Goal: Information Seeking & Learning: Learn about a topic

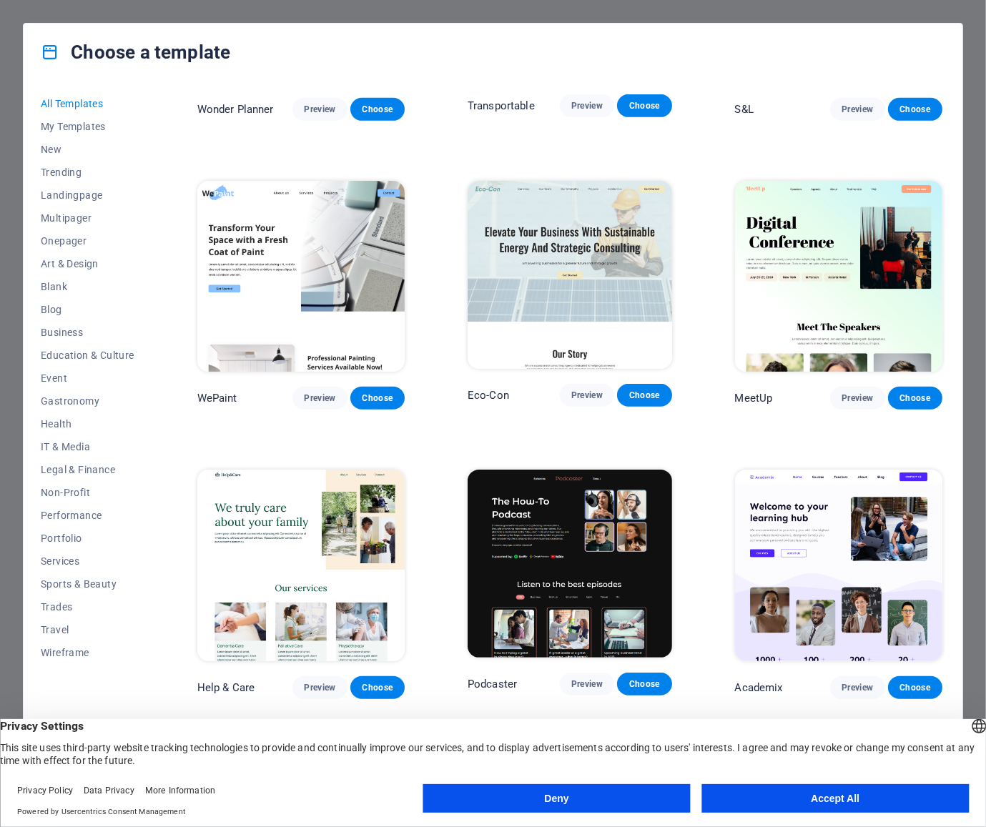
scroll to position [260, 0]
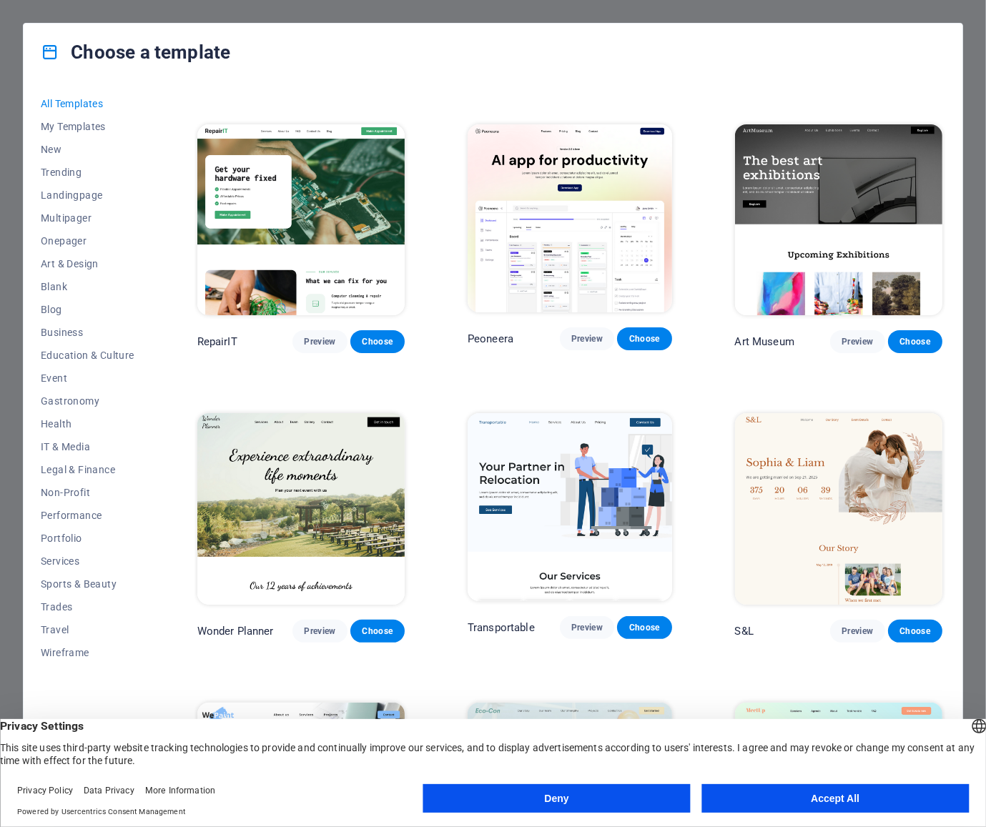
click at [832, 792] on button "Accept All" at bounding box center [834, 798] width 267 height 29
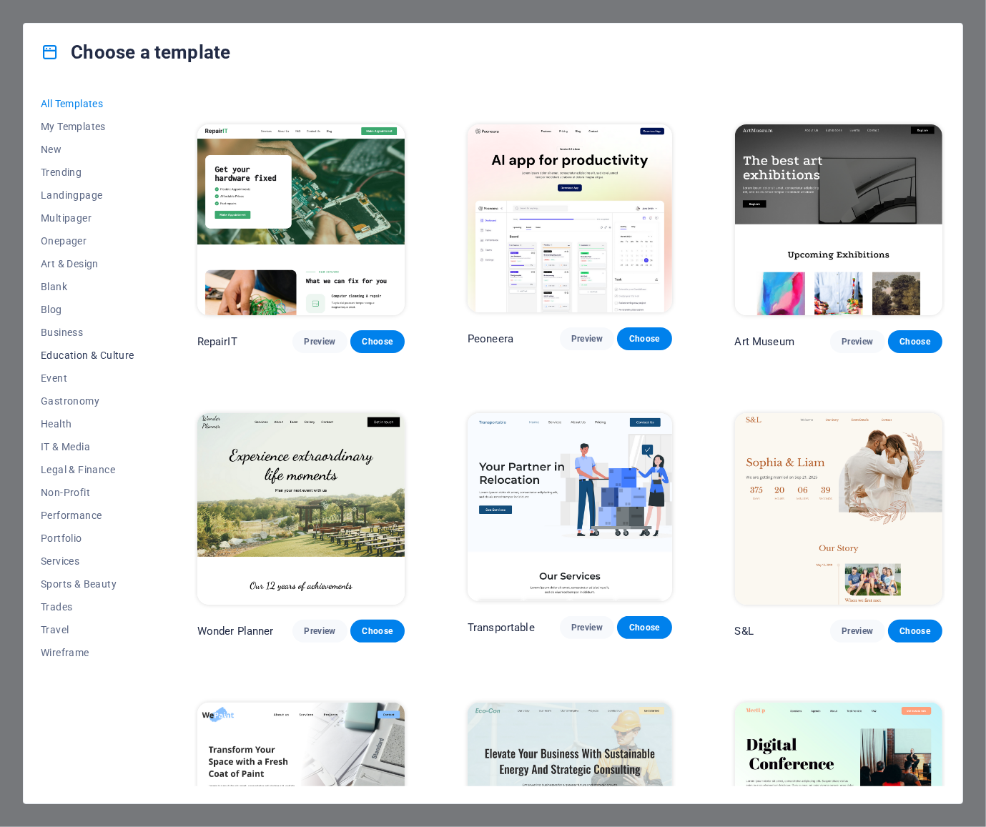
click at [102, 357] on span "Education & Culture" at bounding box center [88, 355] width 94 height 11
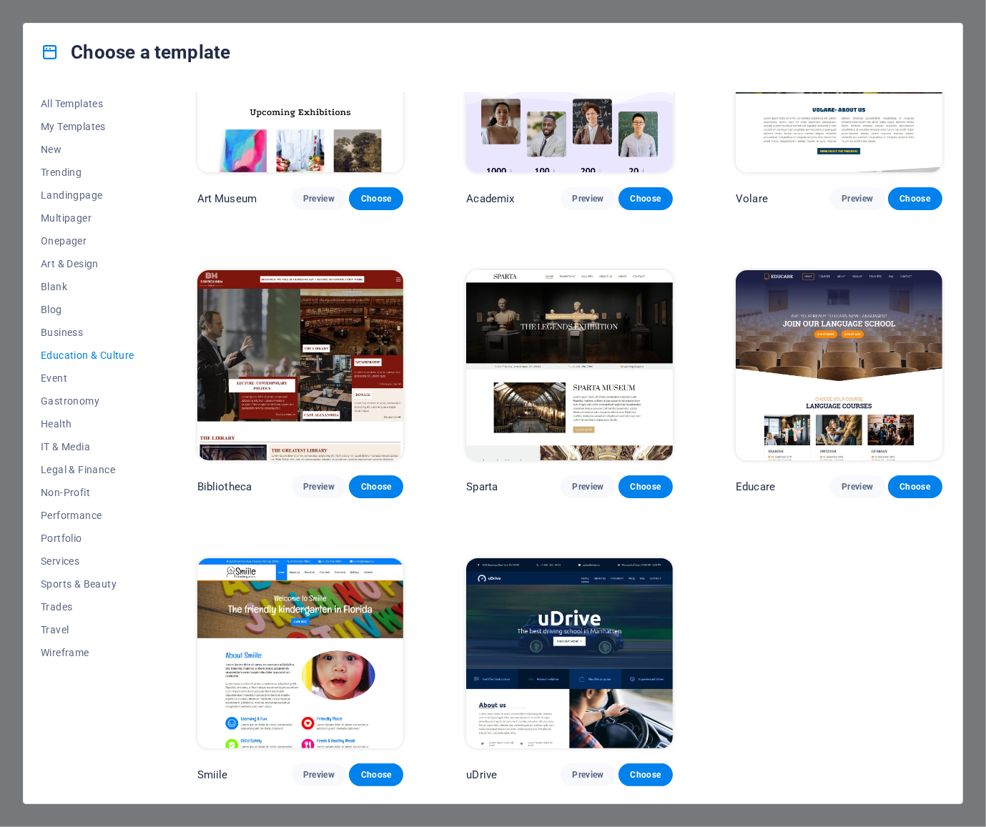
scroll to position [0, 0]
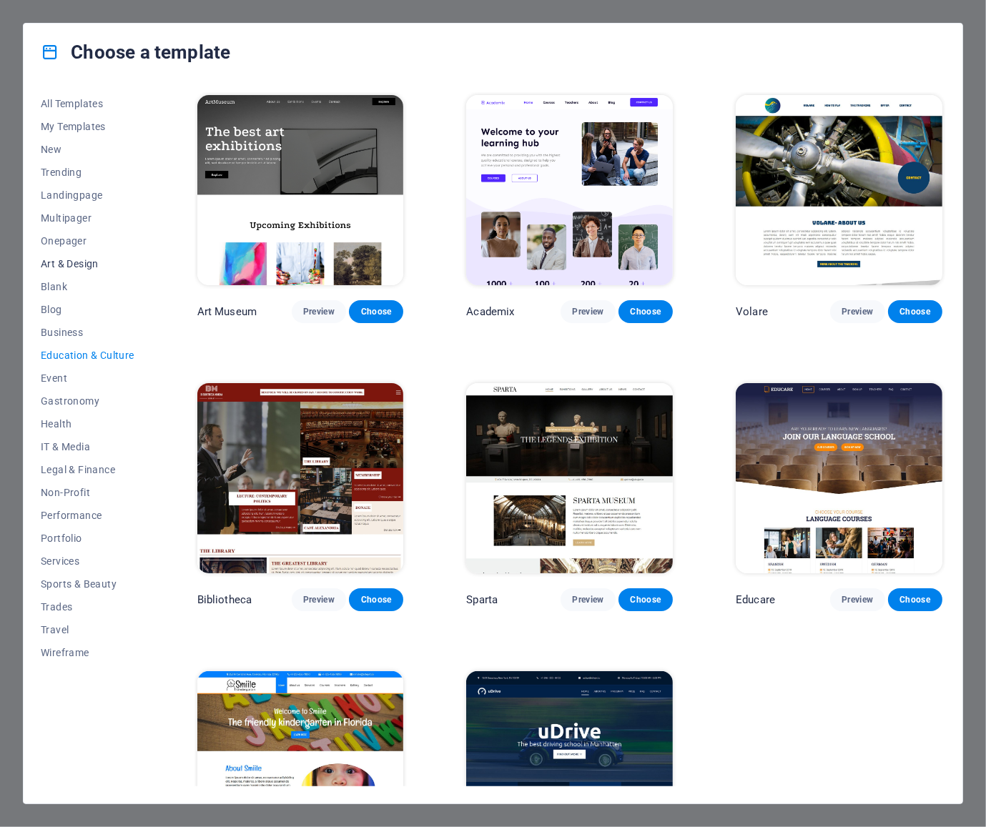
click at [59, 260] on span "Art & Design" at bounding box center [88, 263] width 94 height 11
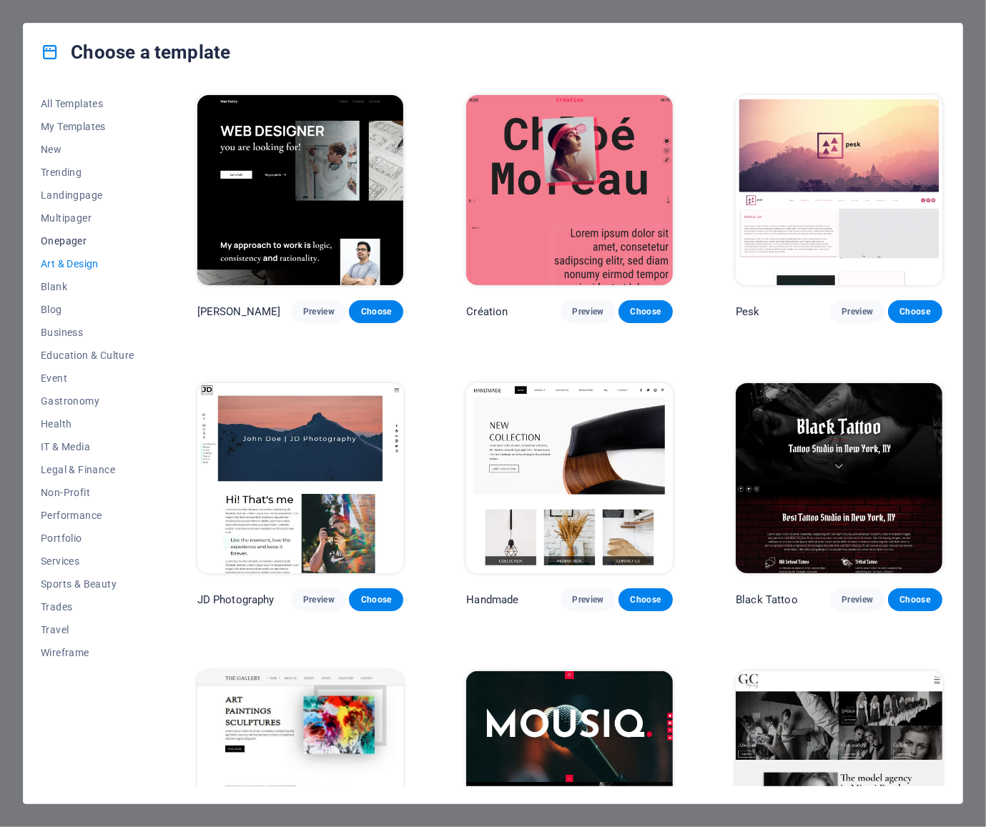
click at [61, 244] on span "Onepager" at bounding box center [88, 240] width 94 height 11
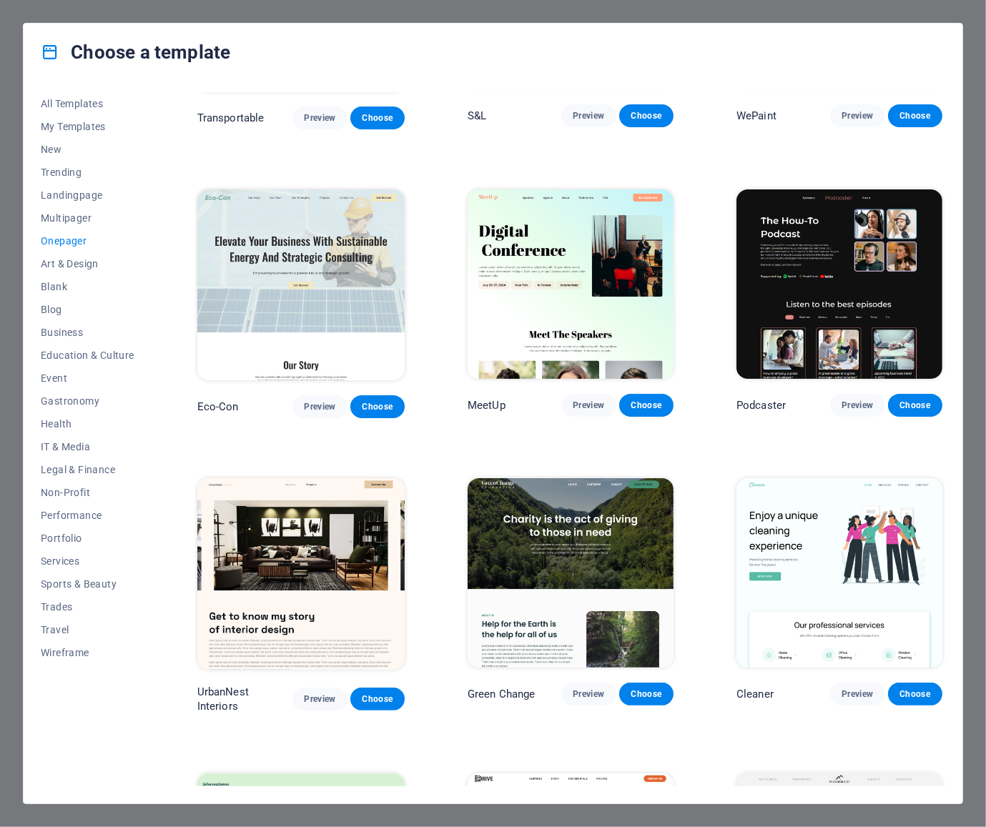
scroll to position [260, 0]
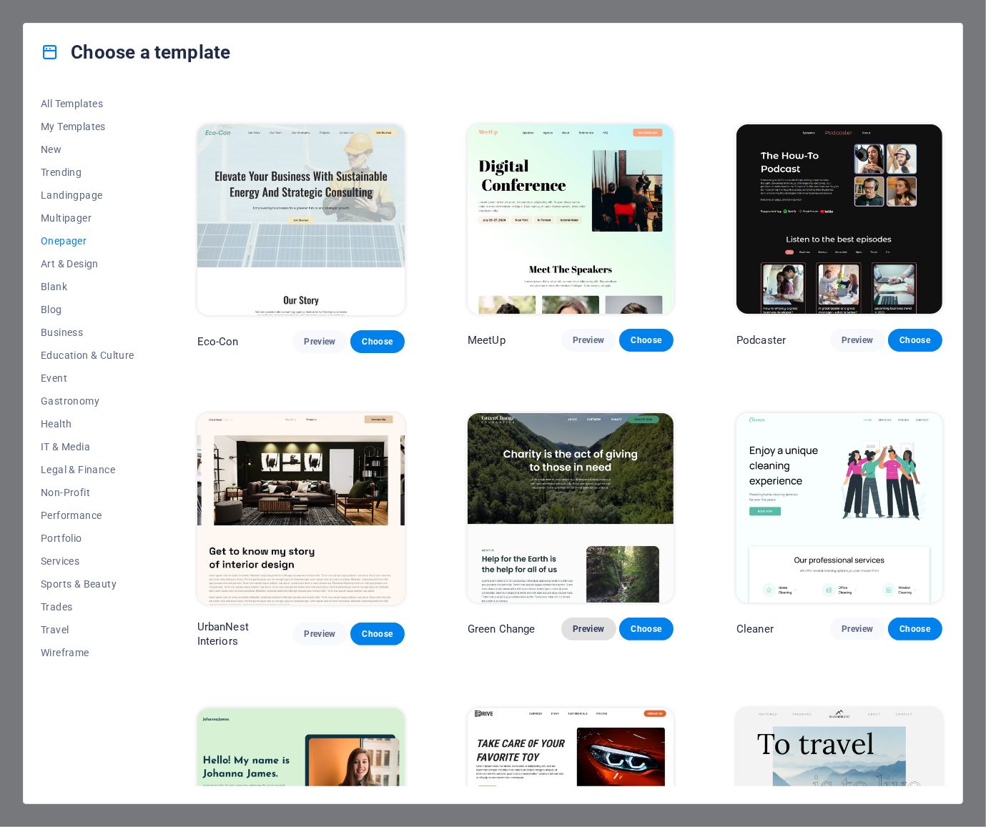
click at [575, 629] on span "Preview" at bounding box center [588, 628] width 31 height 11
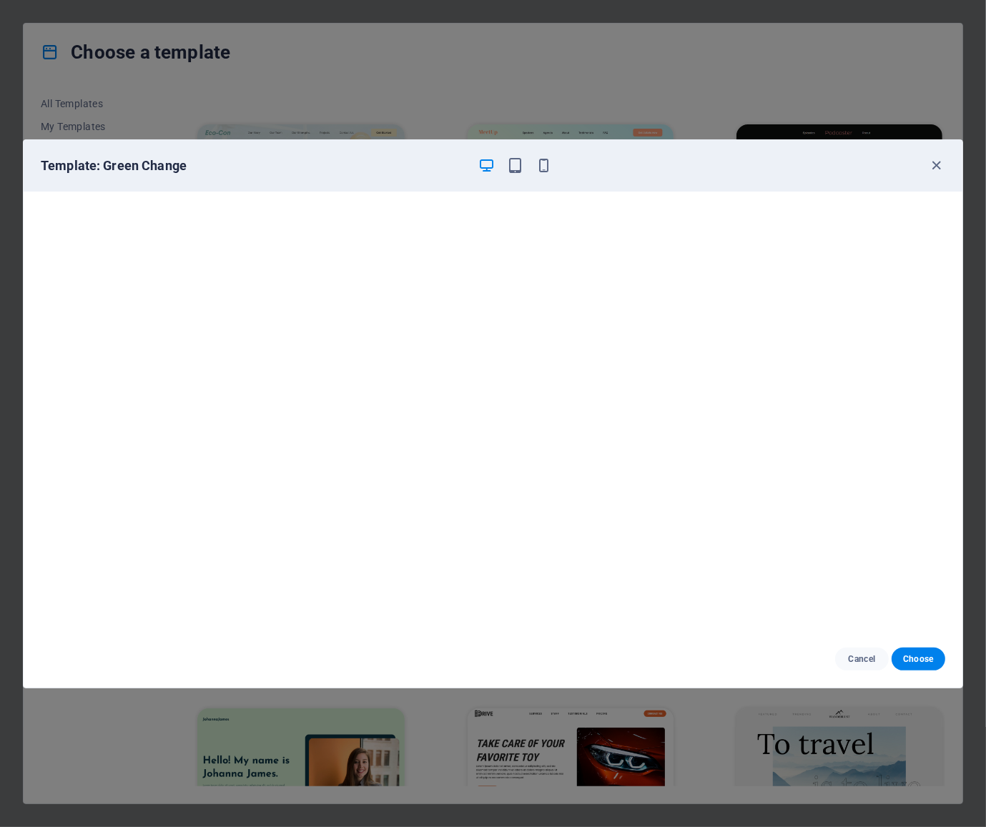
click at [516, 176] on div "Template: Green Change" at bounding box center [493, 165] width 939 height 51
click at [516, 170] on icon "button" at bounding box center [515, 165] width 16 height 16
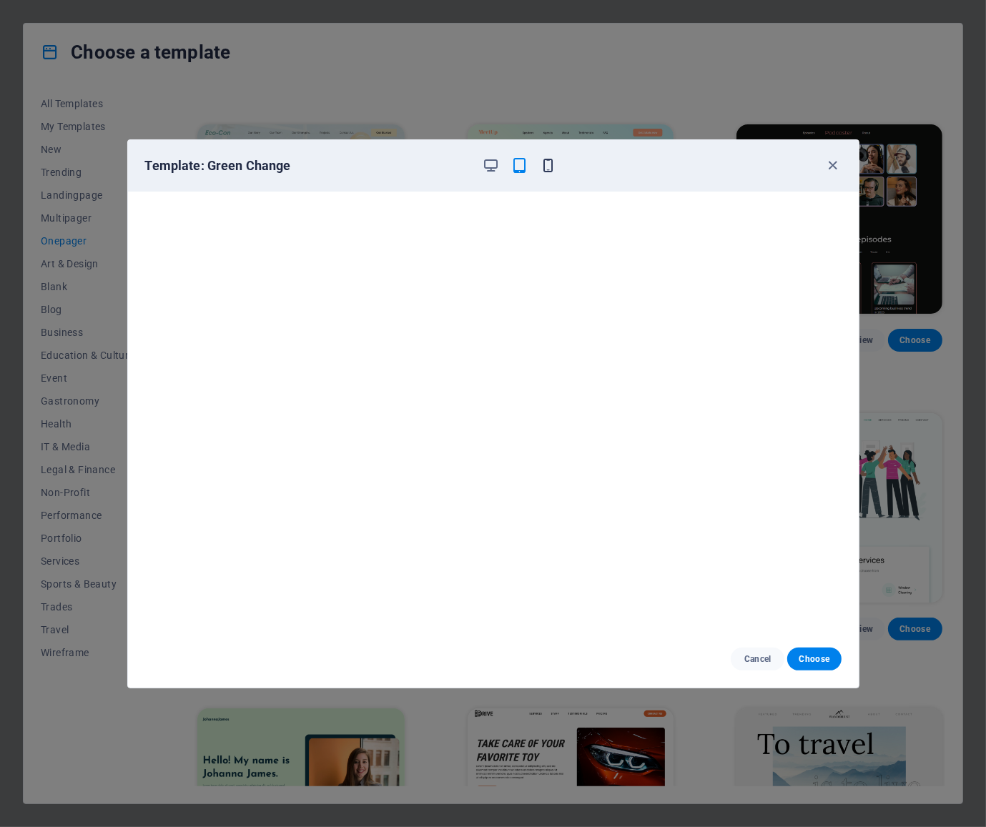
click at [544, 170] on icon "button" at bounding box center [548, 165] width 16 height 16
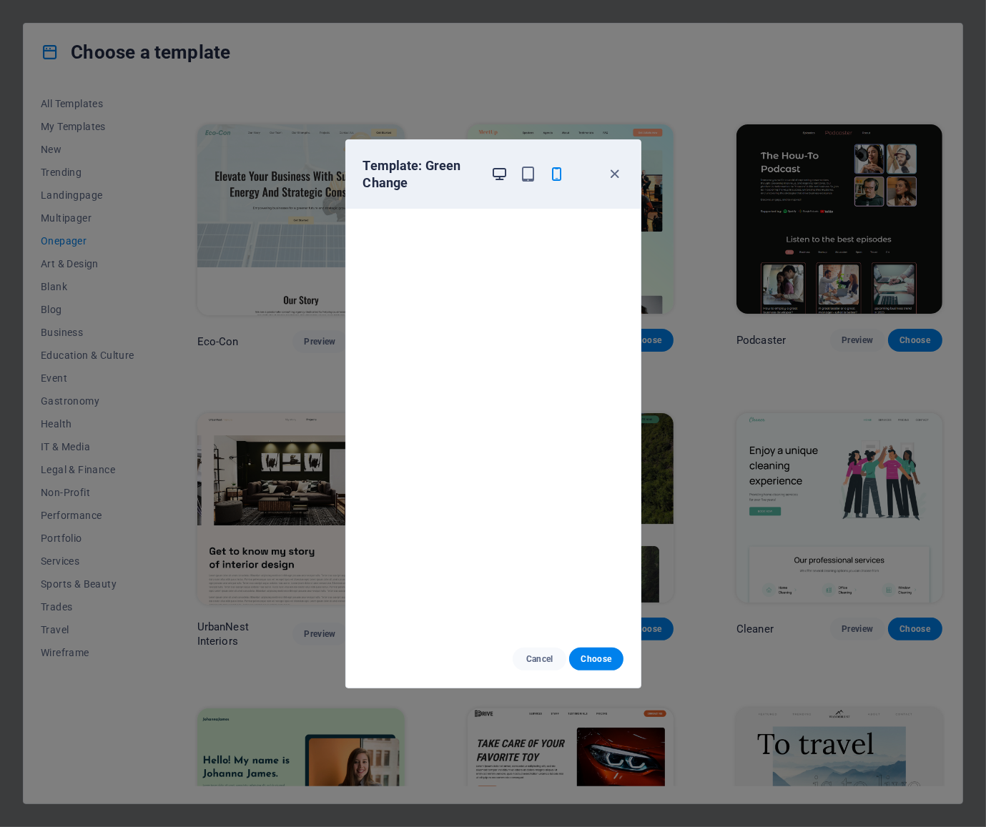
click at [500, 170] on icon "button" at bounding box center [499, 174] width 16 height 16
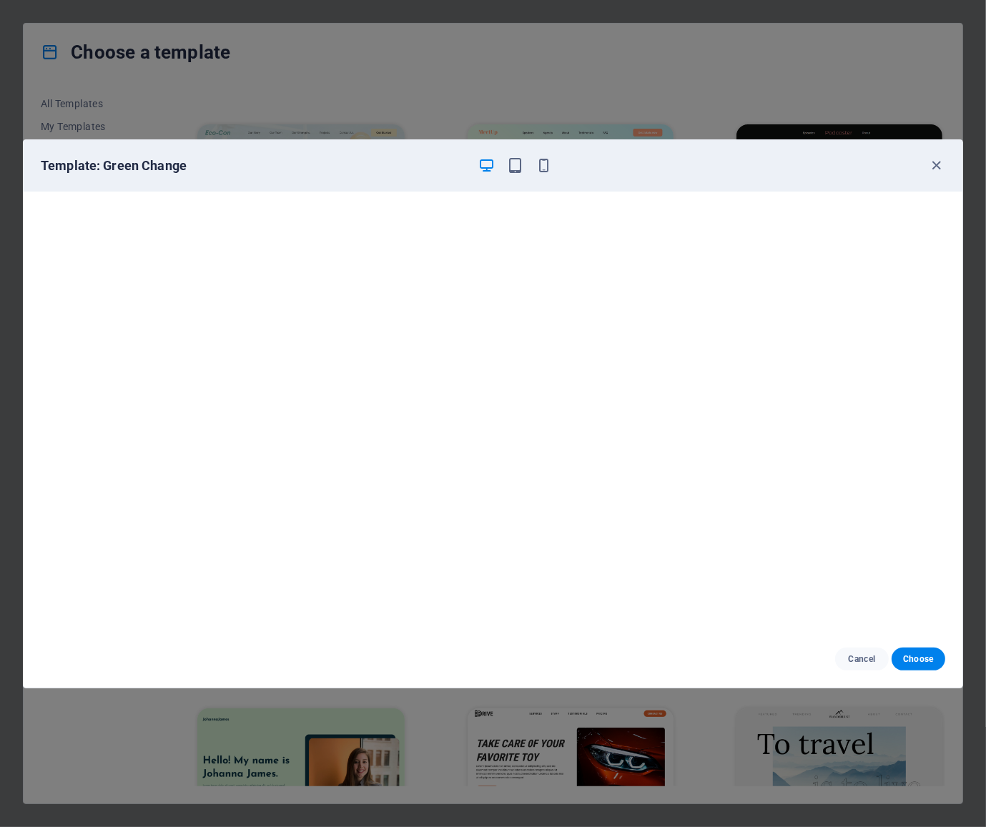
scroll to position [0, 0]
click at [940, 163] on icon "button" at bounding box center [937, 165] width 16 height 16
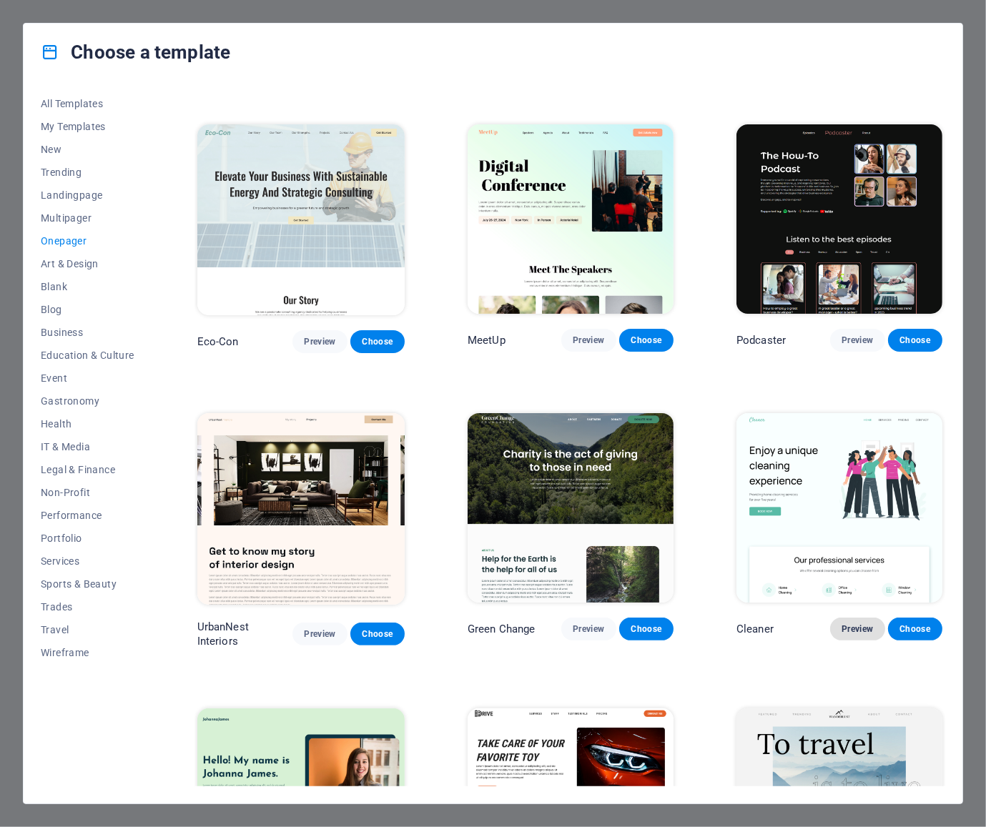
click at [844, 626] on span "Preview" at bounding box center [857, 628] width 31 height 11
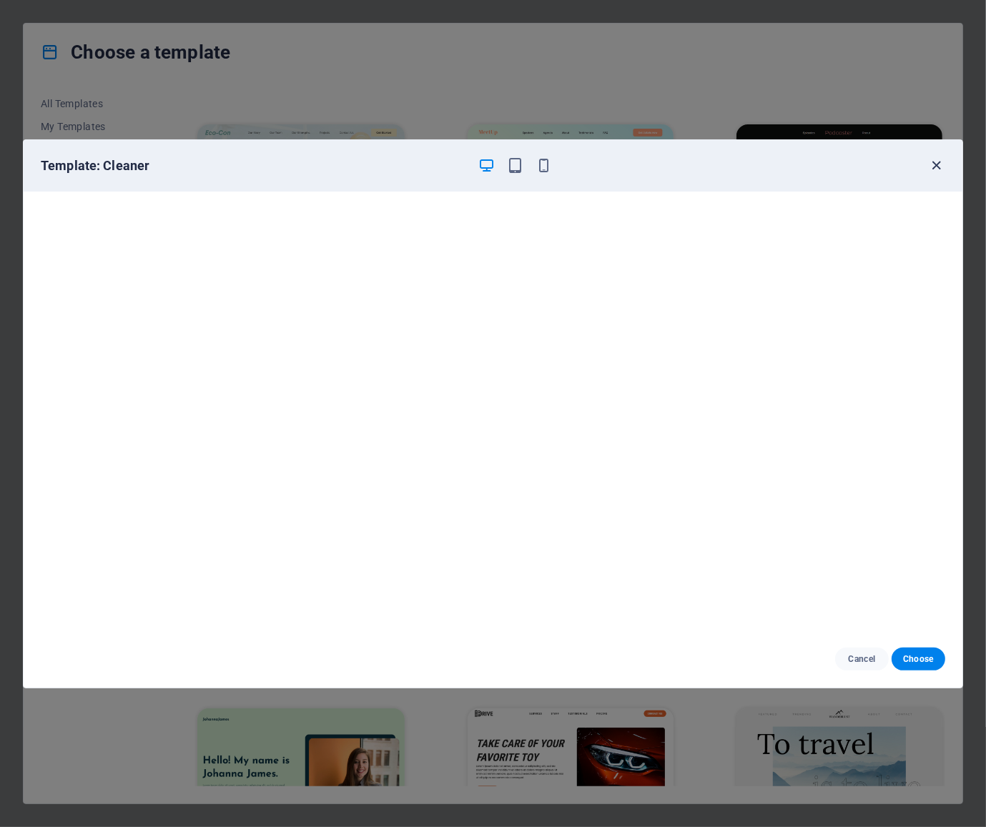
click at [939, 172] on icon "button" at bounding box center [937, 165] width 16 height 16
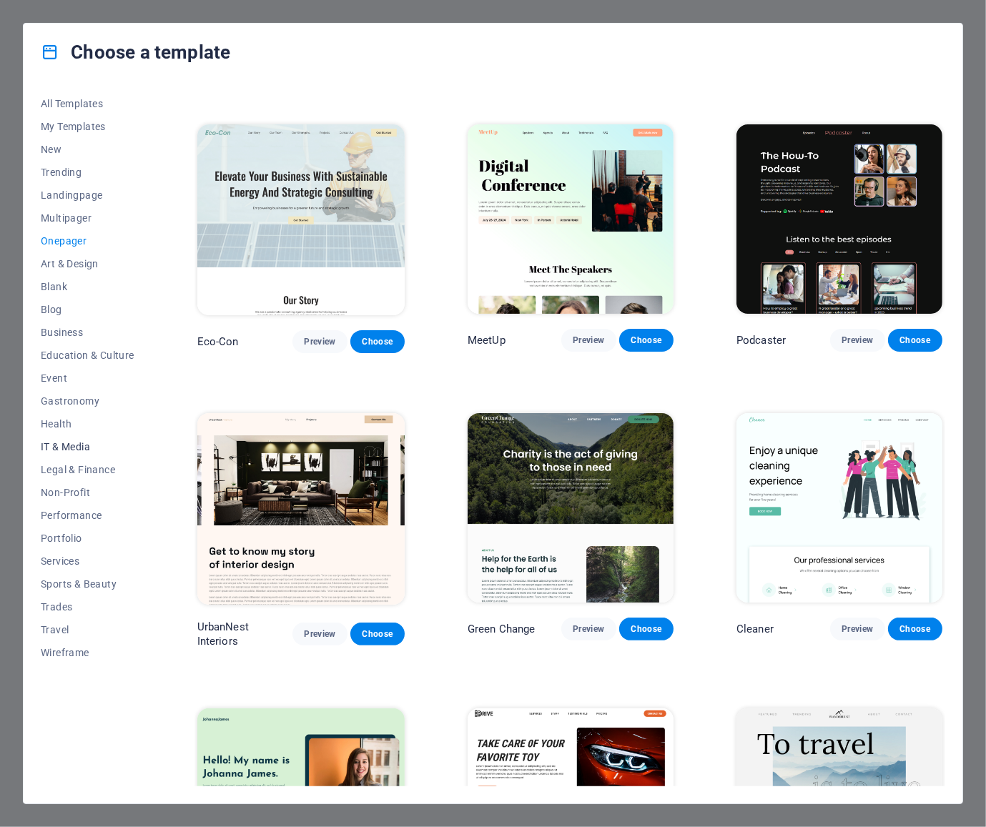
click at [87, 445] on span "IT & Media" at bounding box center [88, 446] width 94 height 11
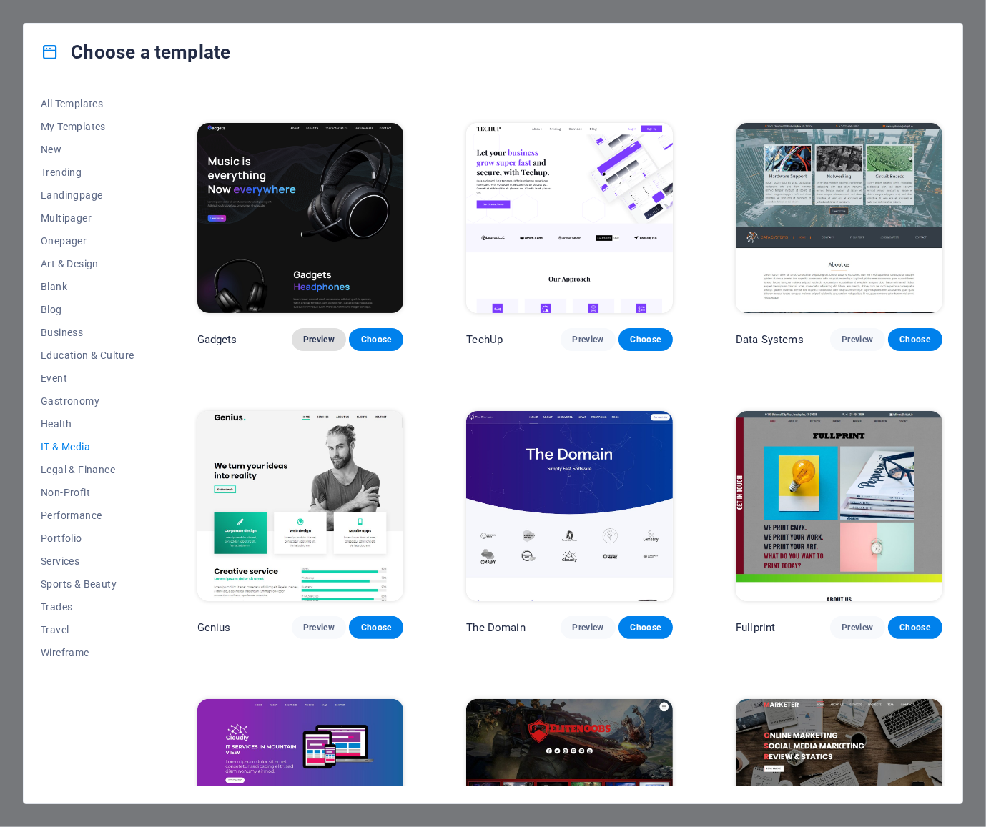
click at [330, 342] on span "Preview" at bounding box center [318, 339] width 31 height 11
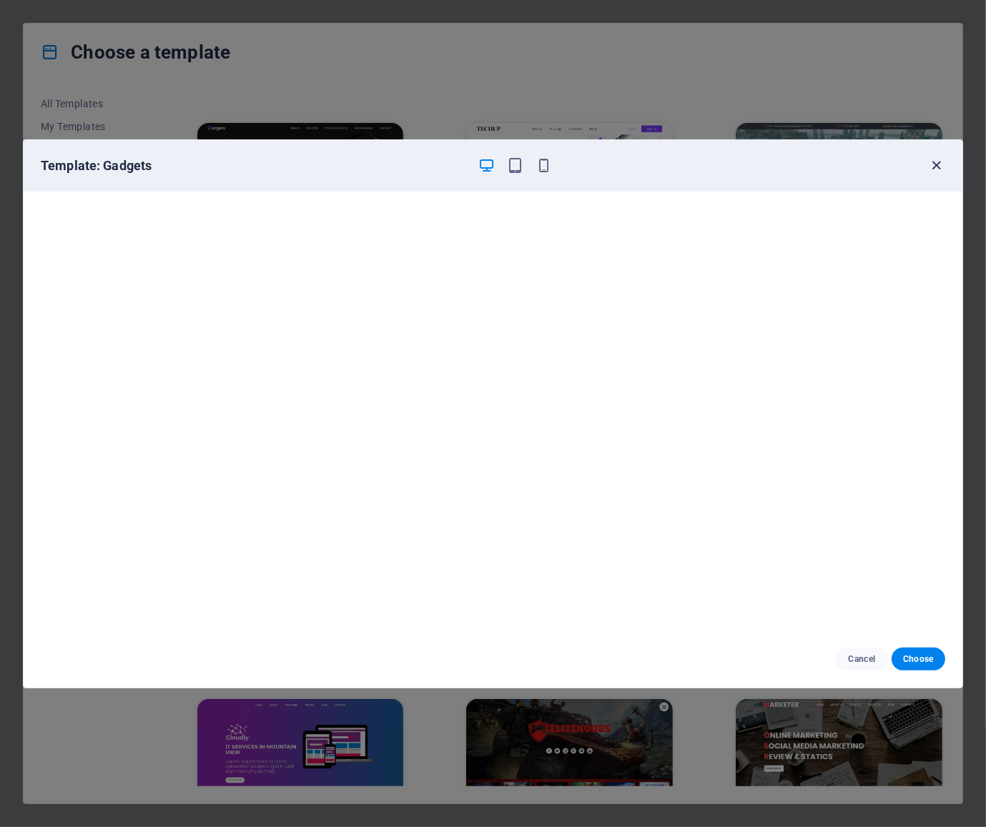
click at [939, 165] on icon "button" at bounding box center [937, 165] width 16 height 16
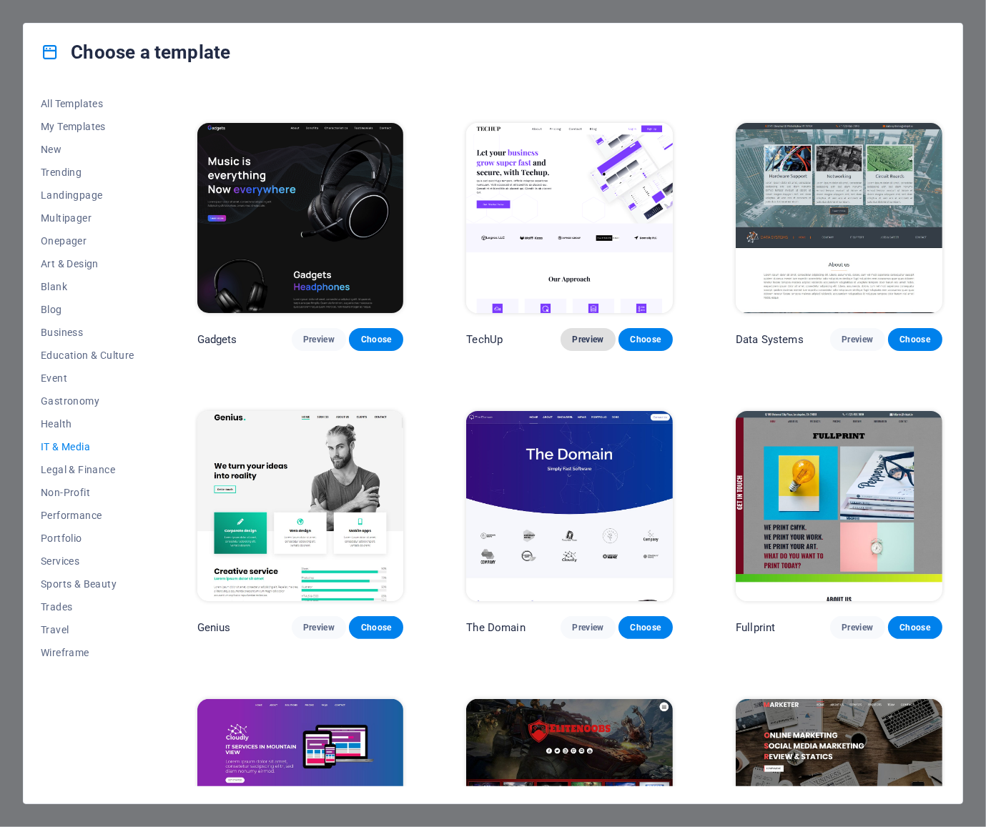
click at [592, 338] on span "Preview" at bounding box center [587, 339] width 31 height 11
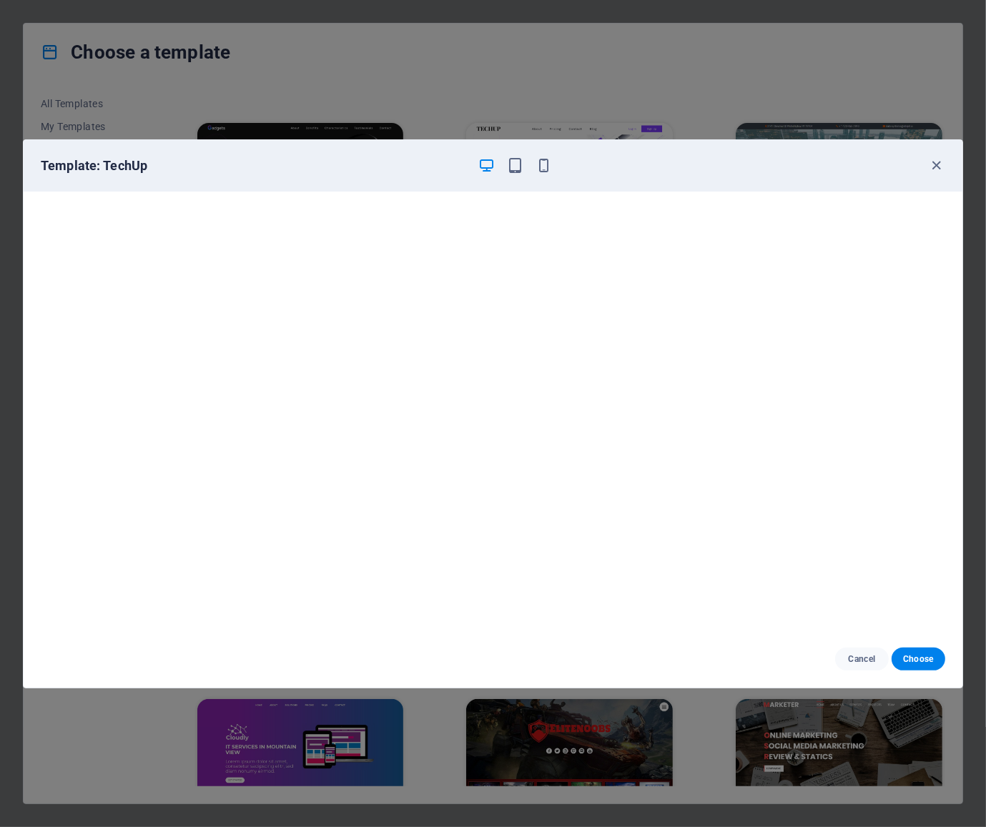
click at [925, 161] on div "Template: TechUp" at bounding box center [484, 165] width 887 height 17
click at [940, 162] on icon "button" at bounding box center [937, 165] width 16 height 16
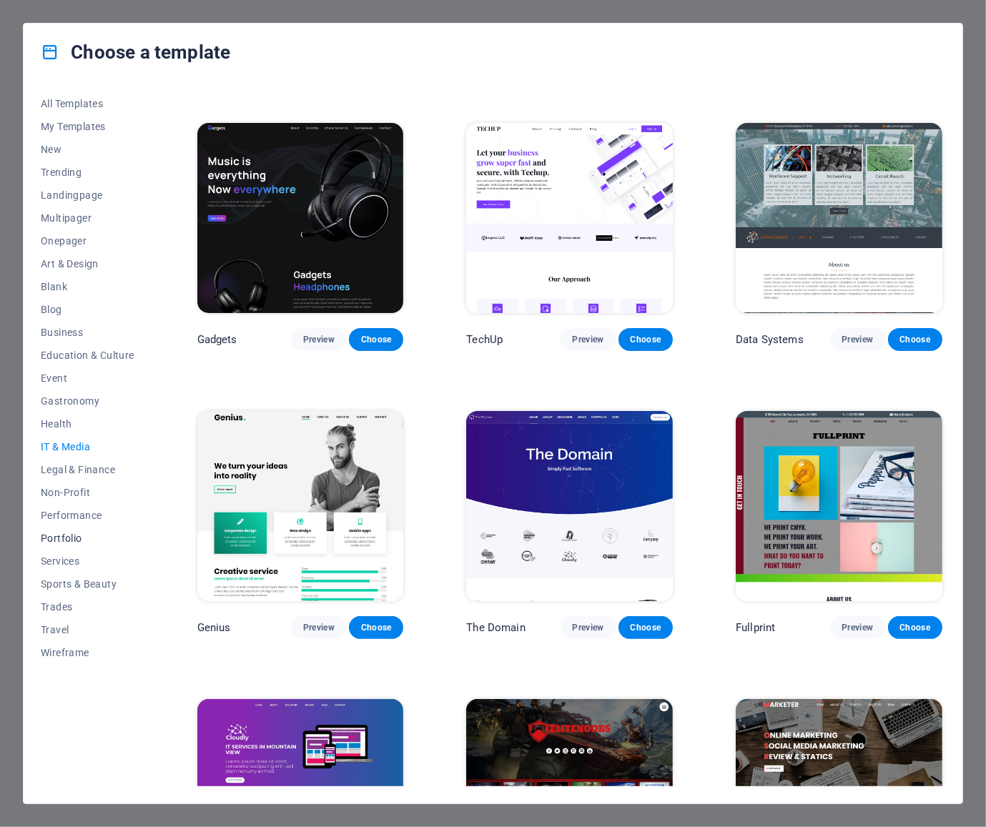
click at [61, 545] on button "Portfolio" at bounding box center [88, 538] width 94 height 23
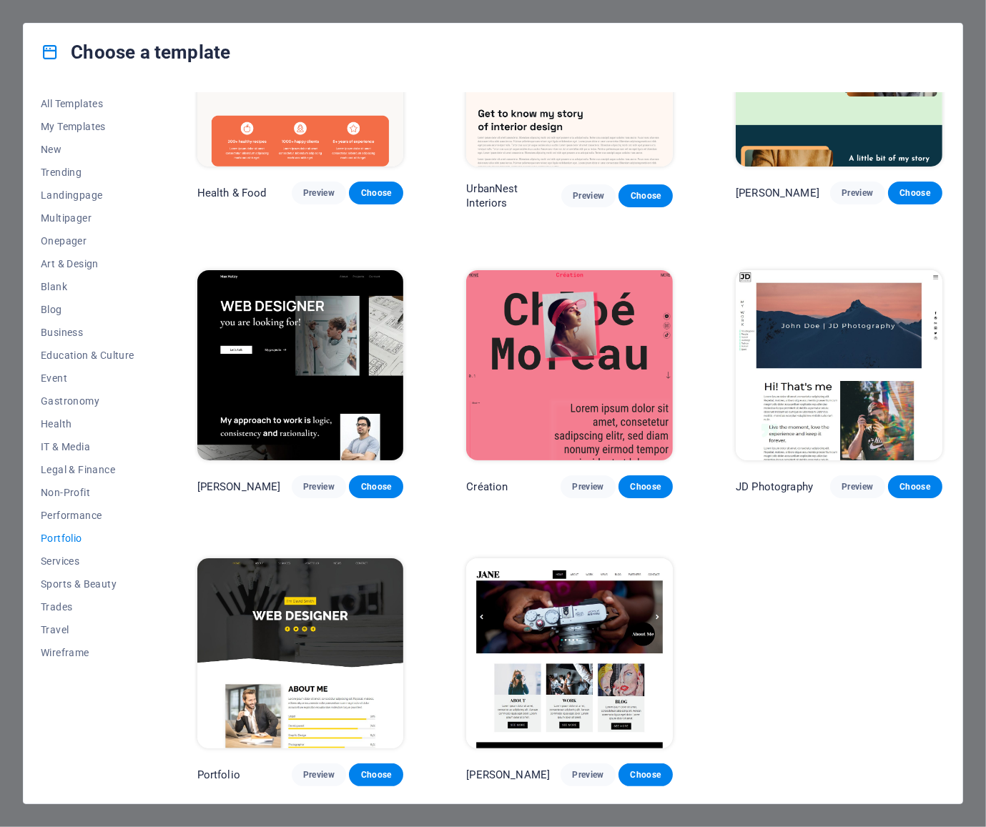
scroll to position [119, 0]
click at [66, 514] on span "Performance" at bounding box center [88, 515] width 94 height 11
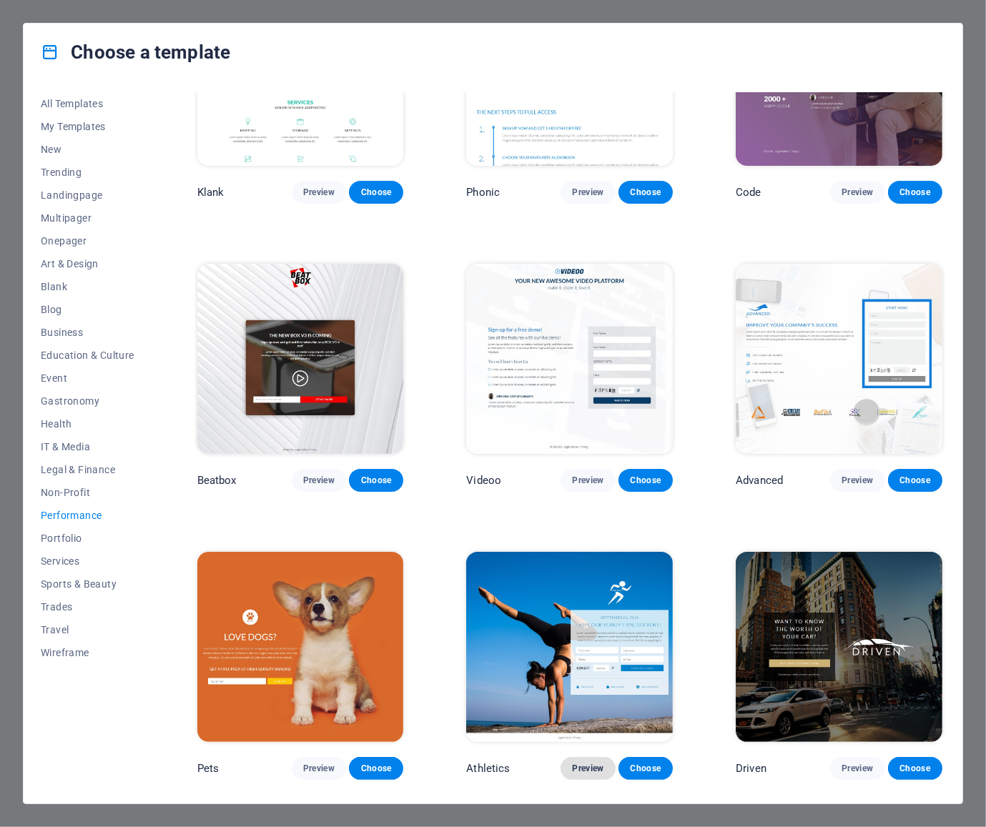
click at [568, 774] on button "Preview" at bounding box center [588, 768] width 54 height 23
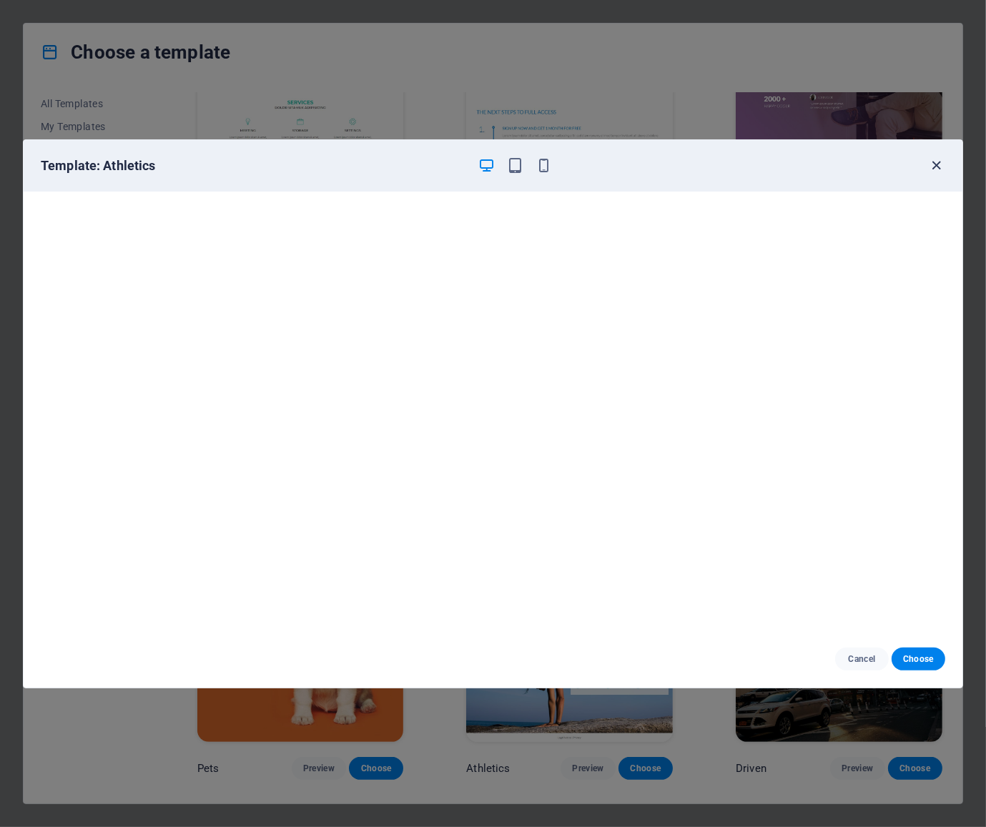
click at [934, 167] on icon "button" at bounding box center [937, 165] width 16 height 16
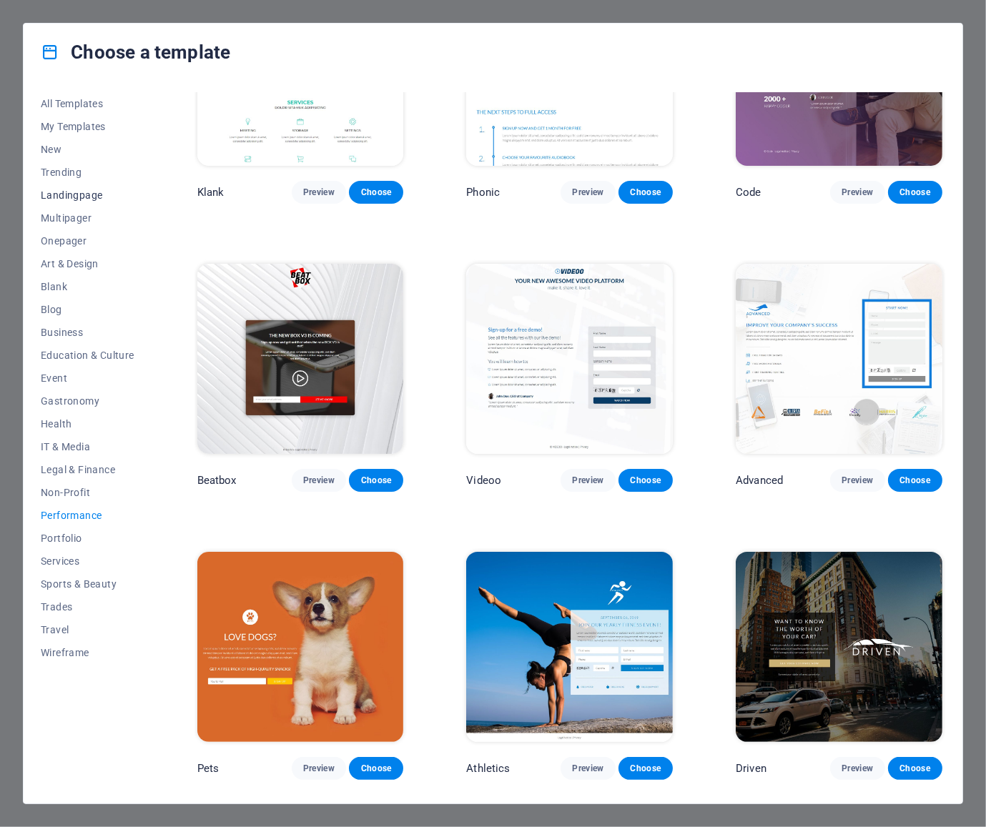
click at [99, 197] on span "Landingpage" at bounding box center [88, 194] width 94 height 11
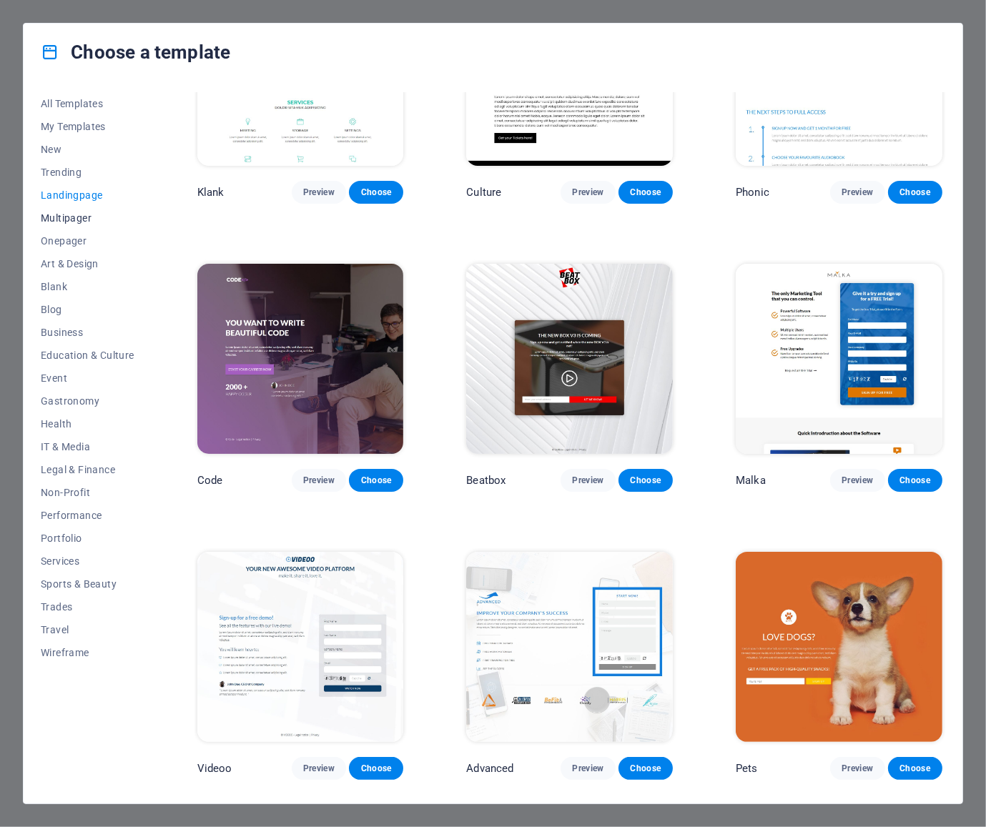
click at [56, 223] on span "Multipager" at bounding box center [88, 217] width 94 height 11
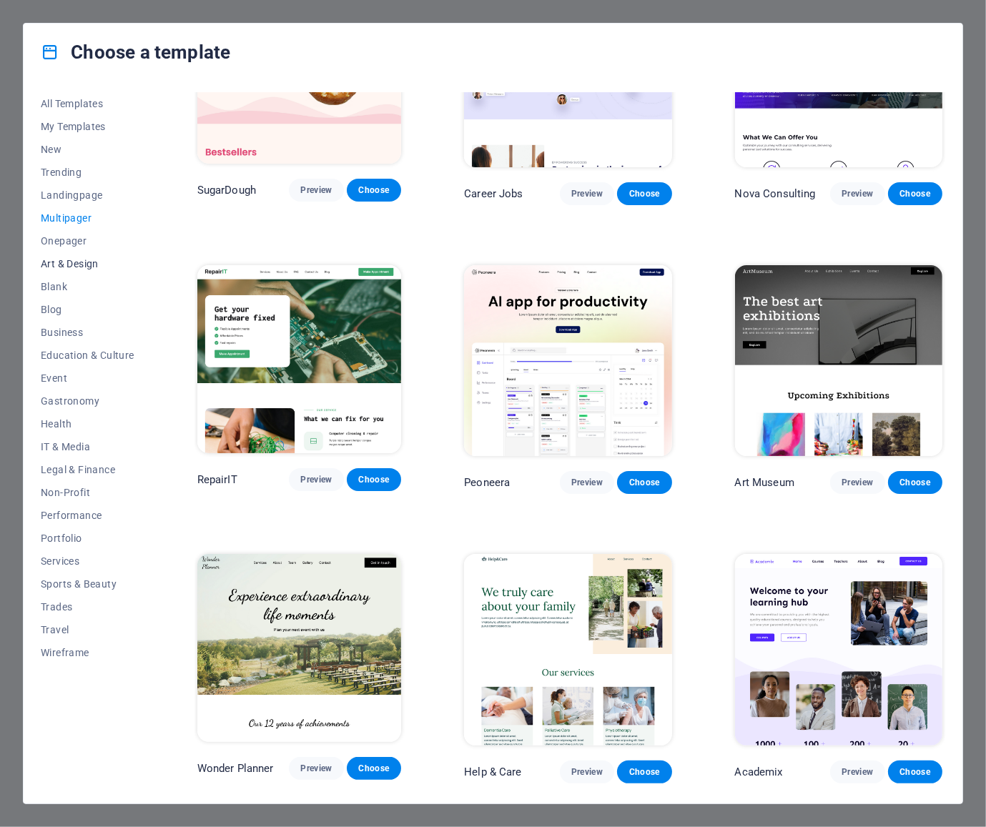
click at [86, 264] on span "Art & Design" at bounding box center [88, 263] width 94 height 11
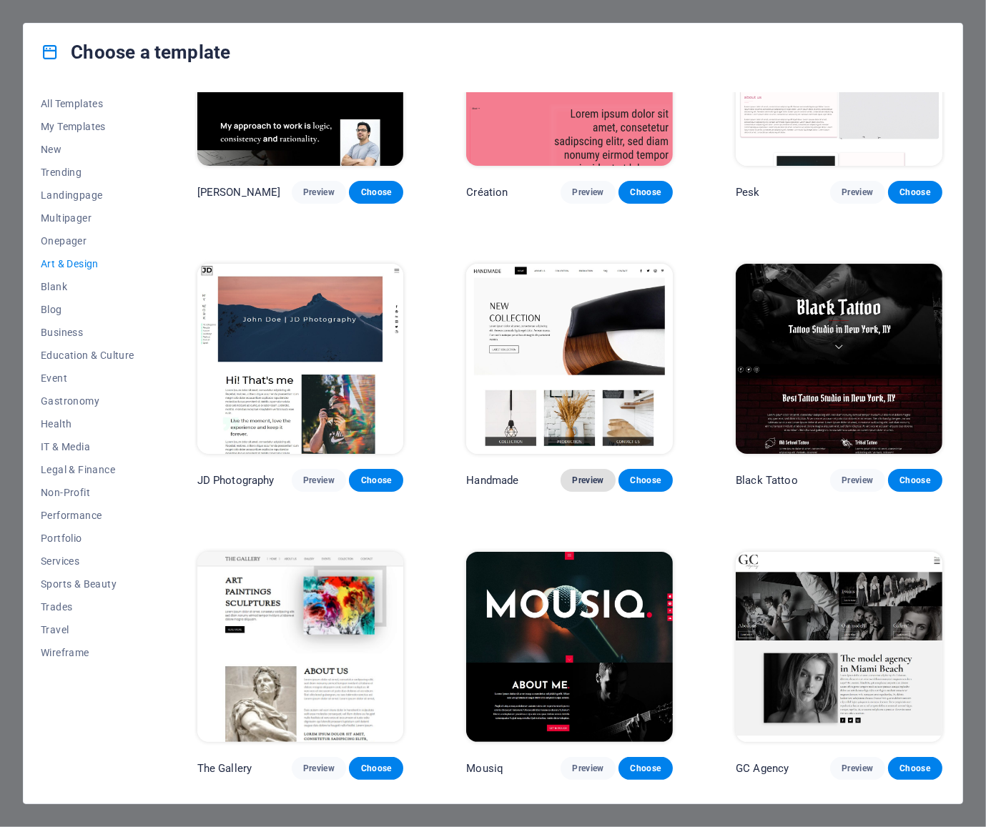
click at [576, 479] on span "Preview" at bounding box center [587, 480] width 31 height 11
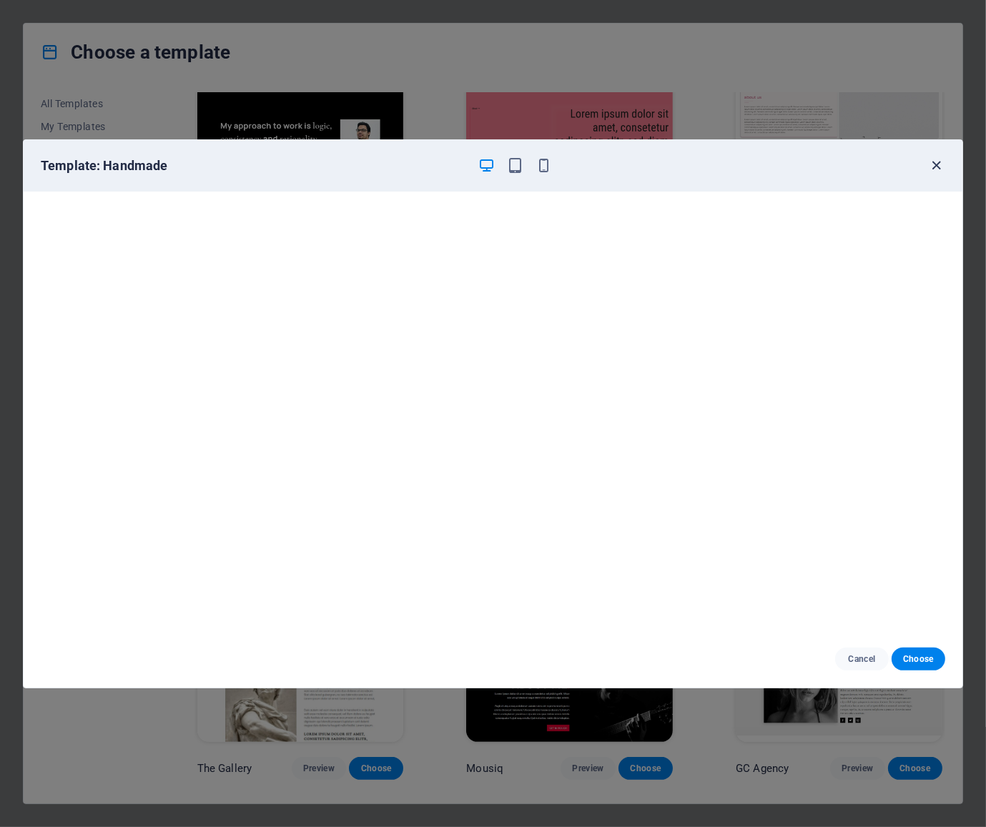
click at [935, 172] on icon "button" at bounding box center [937, 165] width 16 height 16
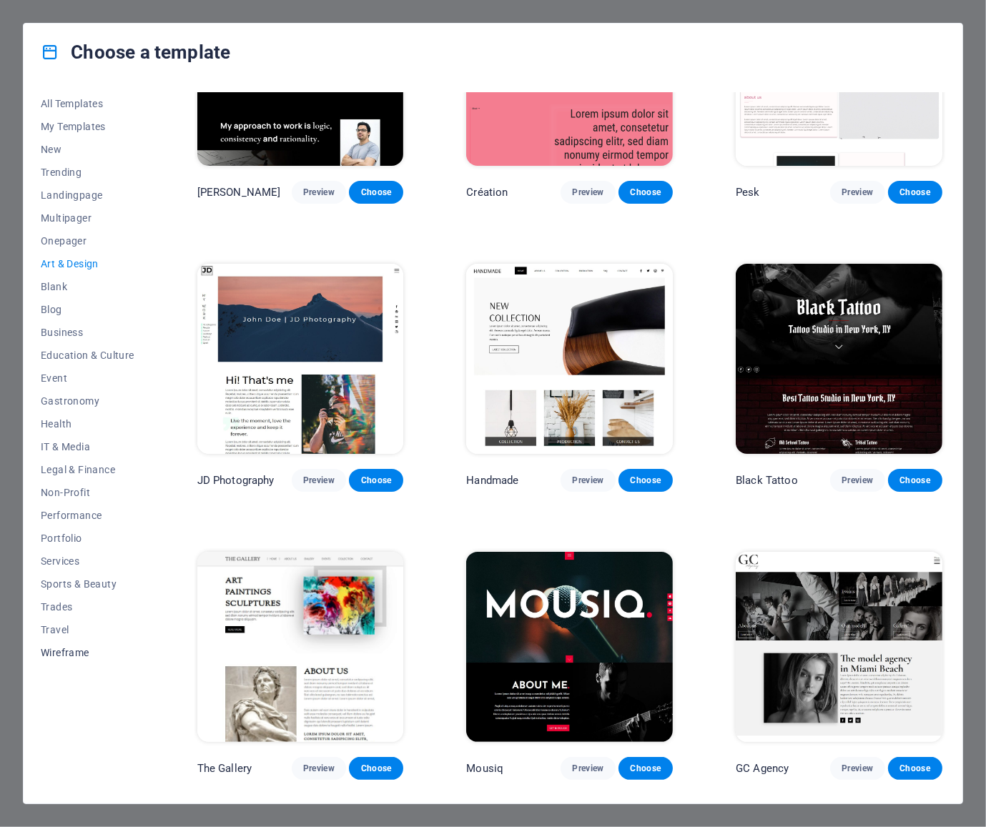
click at [69, 661] on button "Wireframe" at bounding box center [88, 652] width 94 height 23
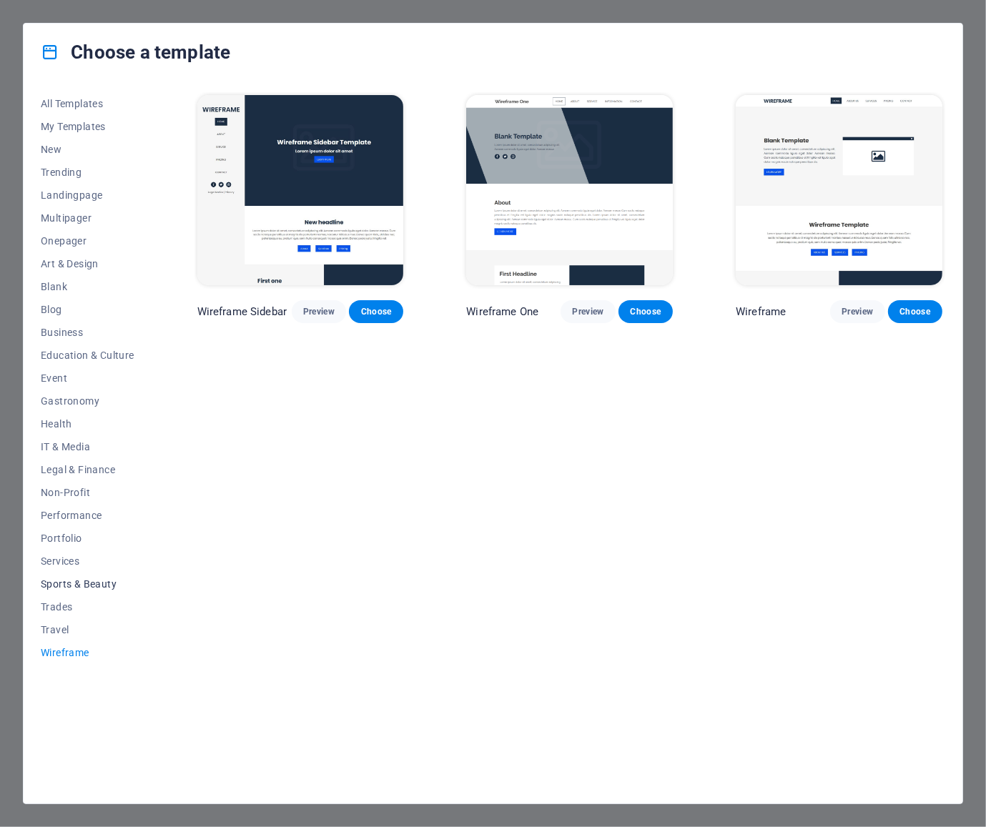
click at [62, 587] on span "Sports & Beauty" at bounding box center [88, 583] width 94 height 11
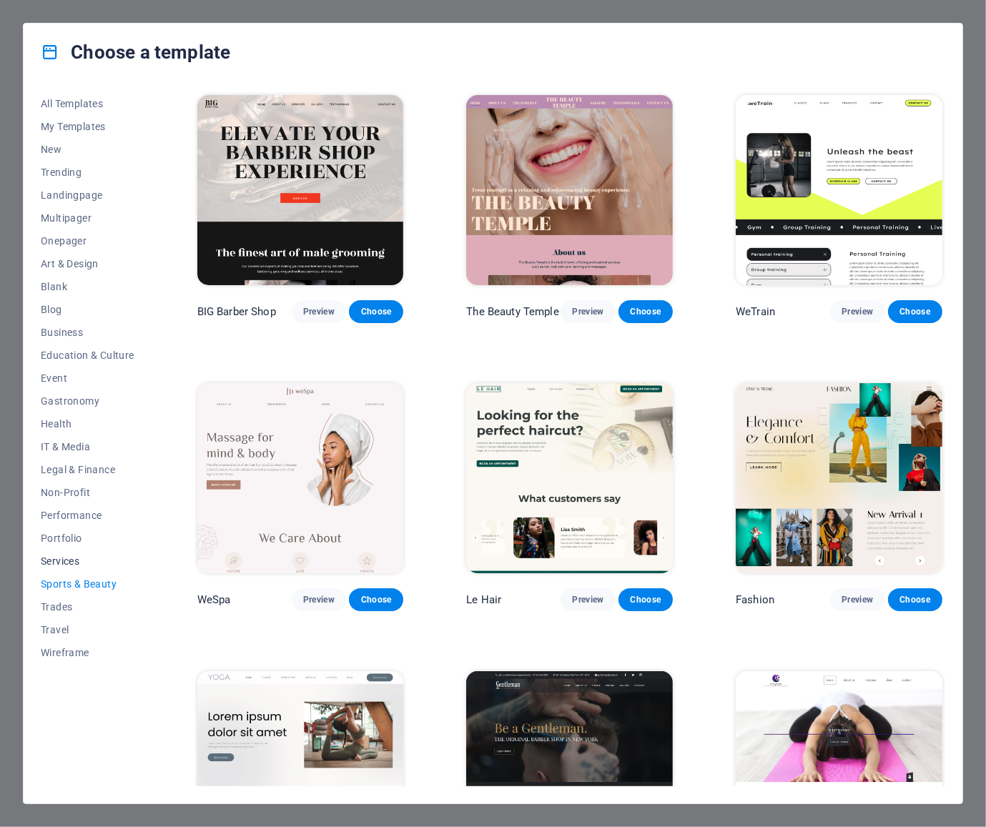
click at [66, 562] on span "Services" at bounding box center [88, 561] width 94 height 11
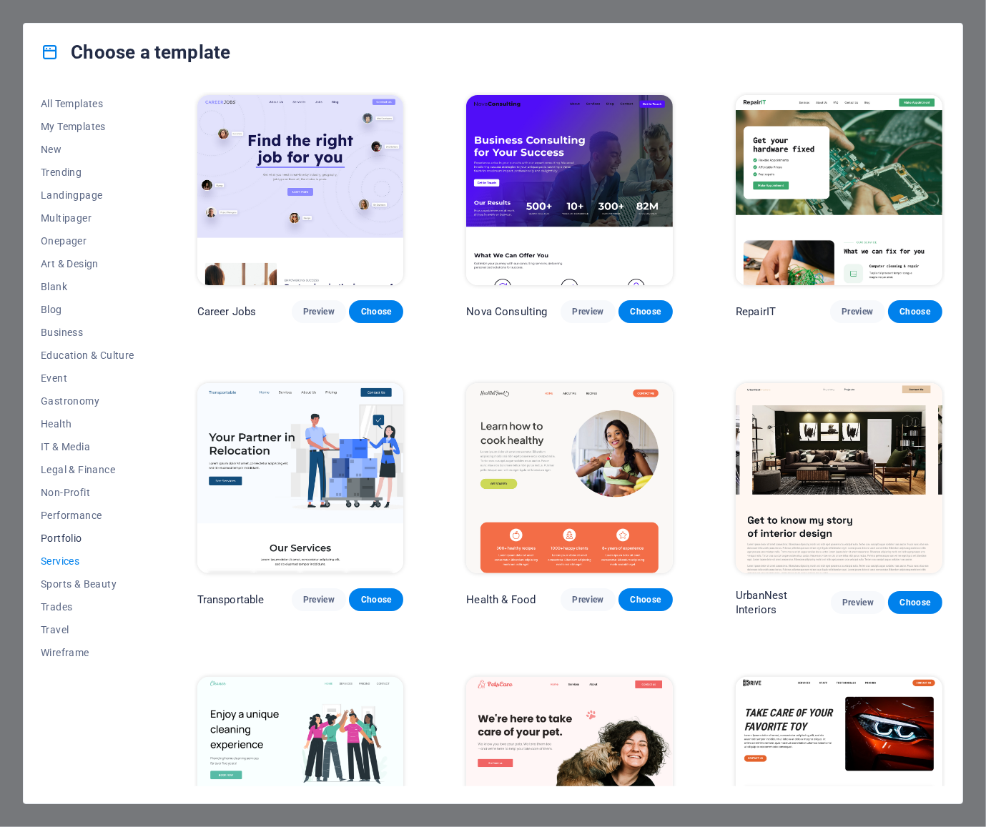
click at [71, 536] on span "Portfolio" at bounding box center [88, 538] width 94 height 11
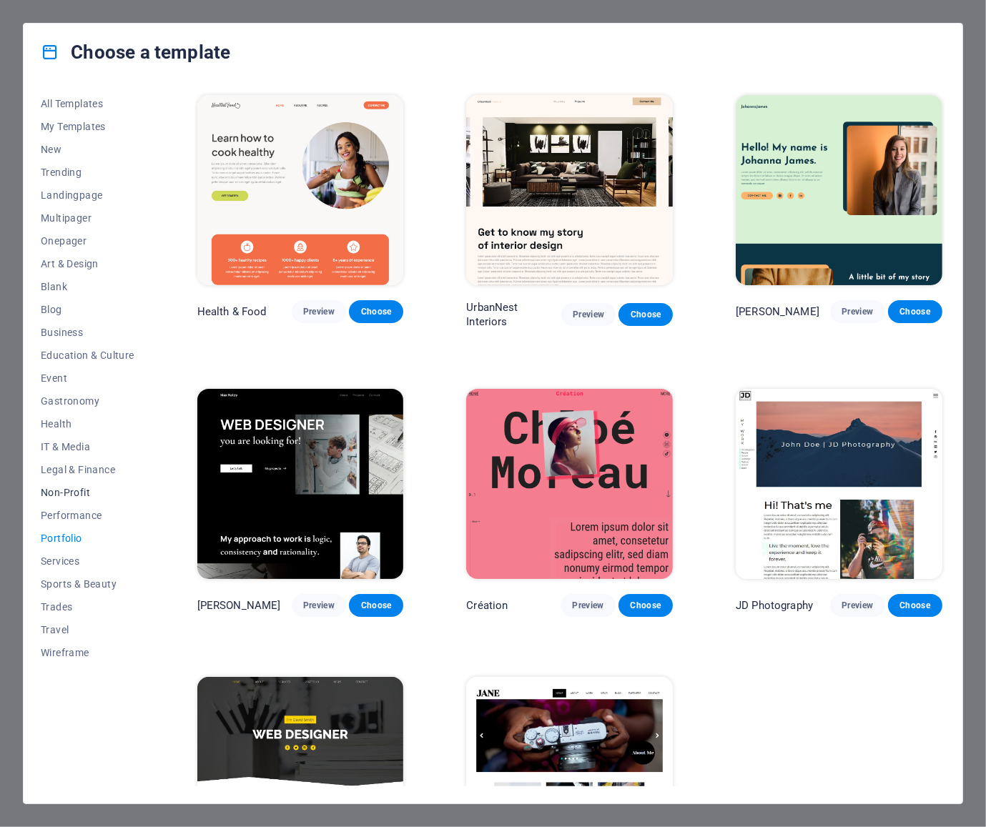
click at [59, 499] on button "Non-Profit" at bounding box center [88, 492] width 94 height 23
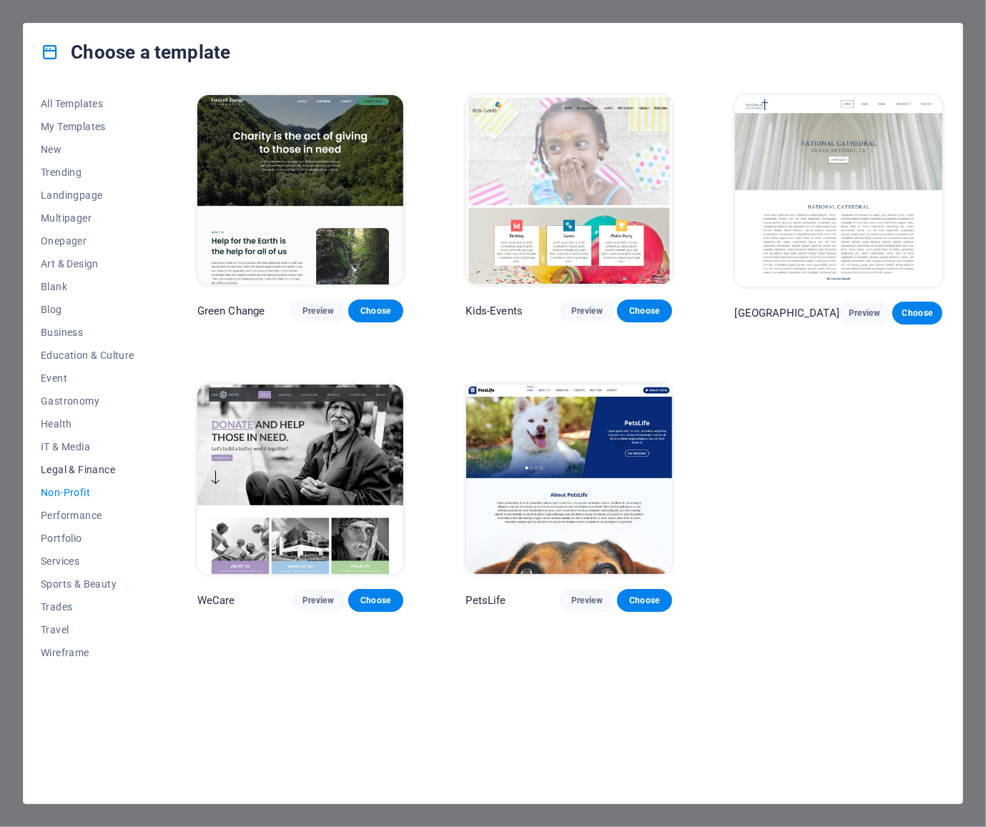
click at [70, 467] on span "Legal & Finance" at bounding box center [88, 469] width 94 height 11
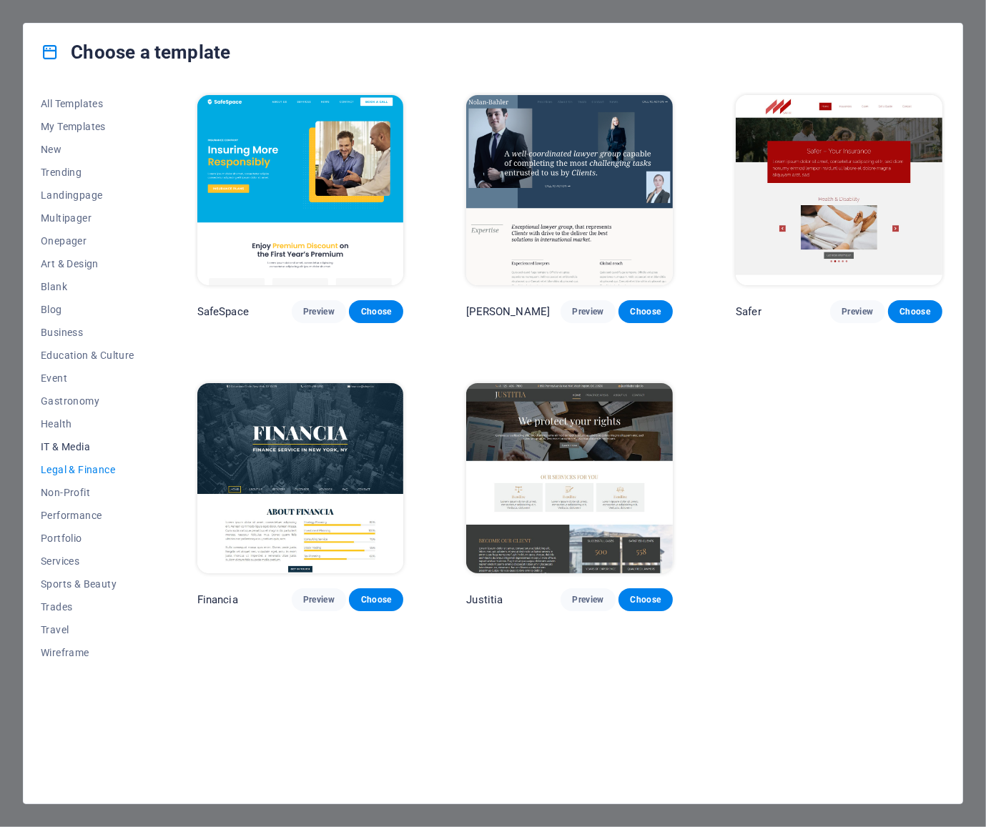
click at [68, 445] on span "IT & Media" at bounding box center [88, 446] width 94 height 11
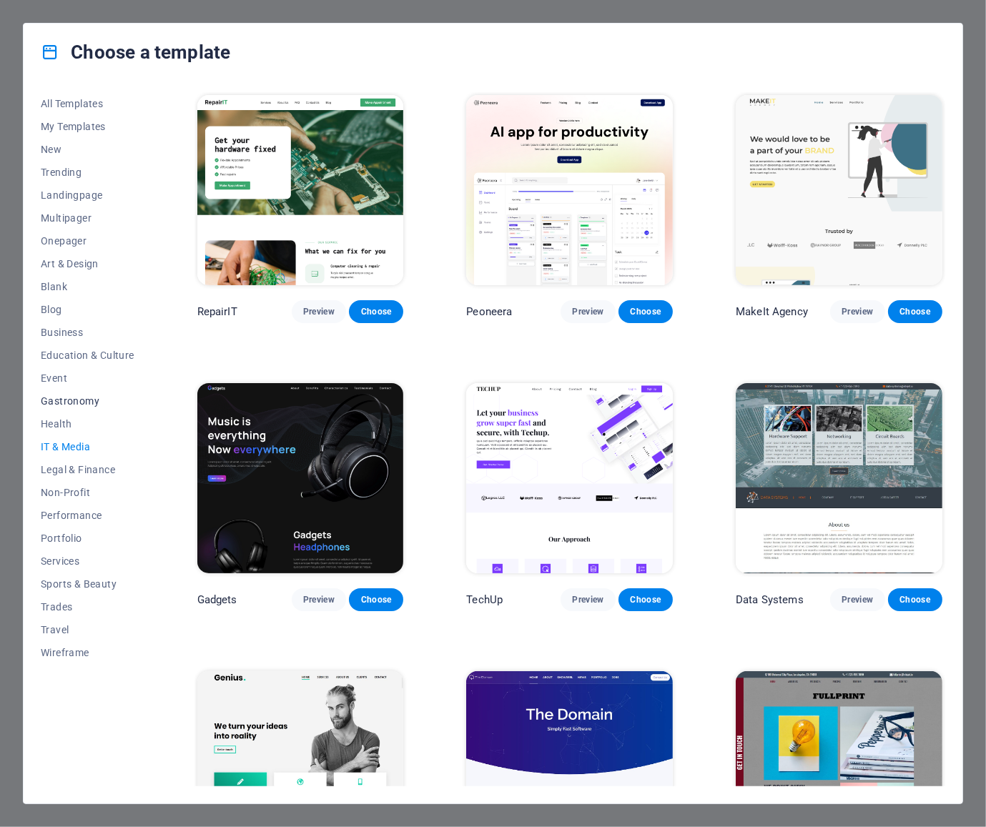
click at [53, 406] on span "Gastronomy" at bounding box center [88, 400] width 94 height 11
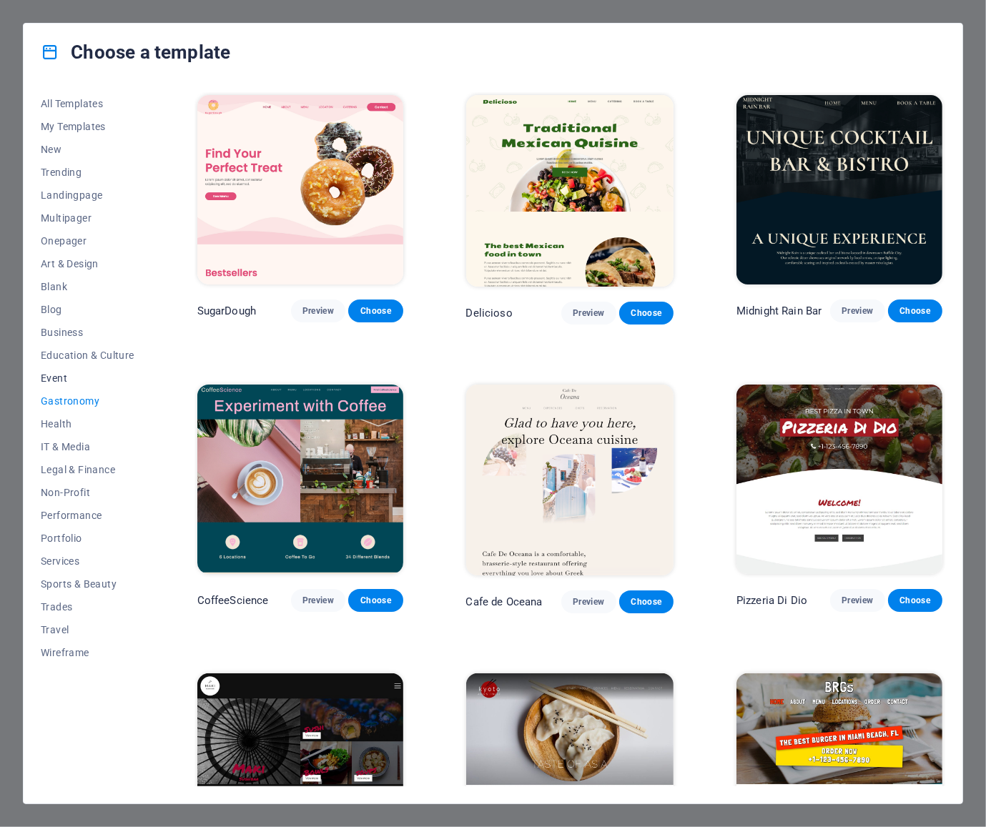
click at [67, 380] on span "Event" at bounding box center [88, 378] width 94 height 11
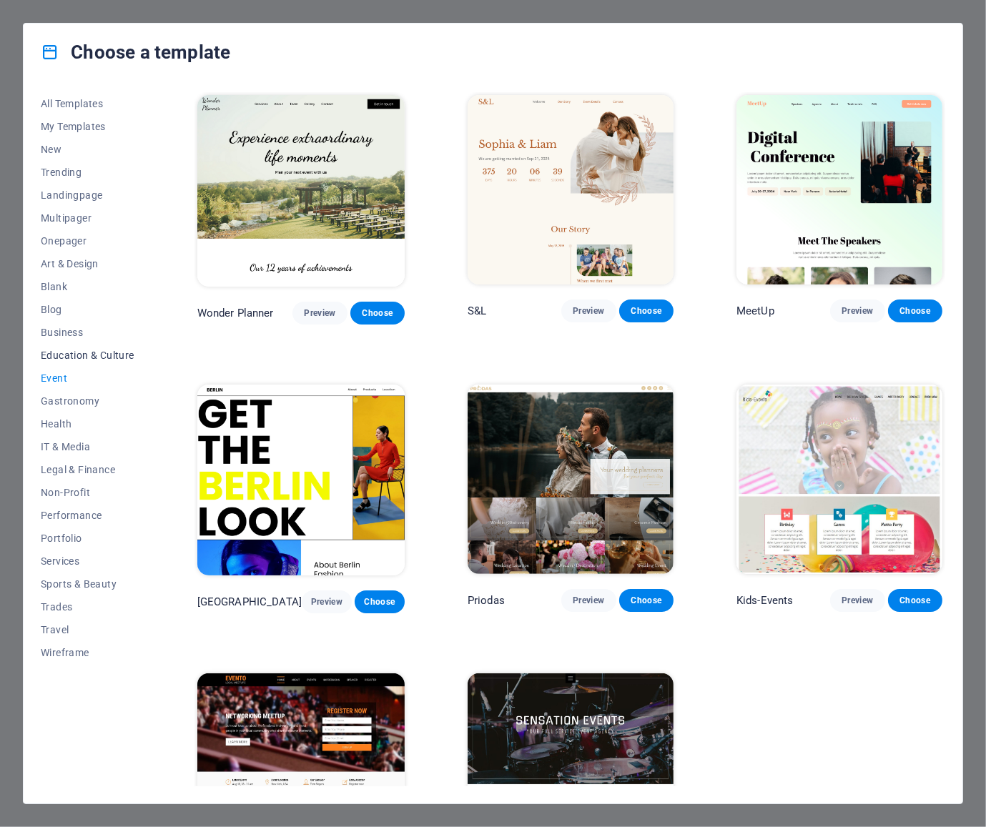
click at [74, 359] on span "Education & Culture" at bounding box center [88, 355] width 94 height 11
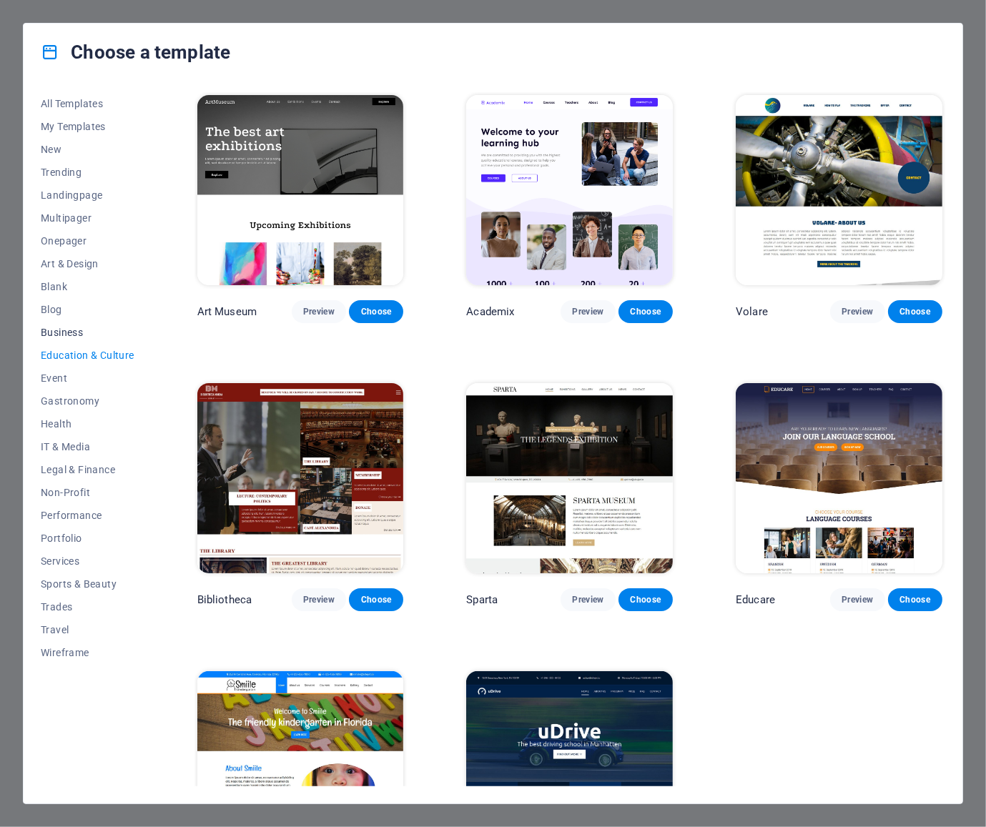
click at [65, 337] on span "Business" at bounding box center [88, 332] width 94 height 11
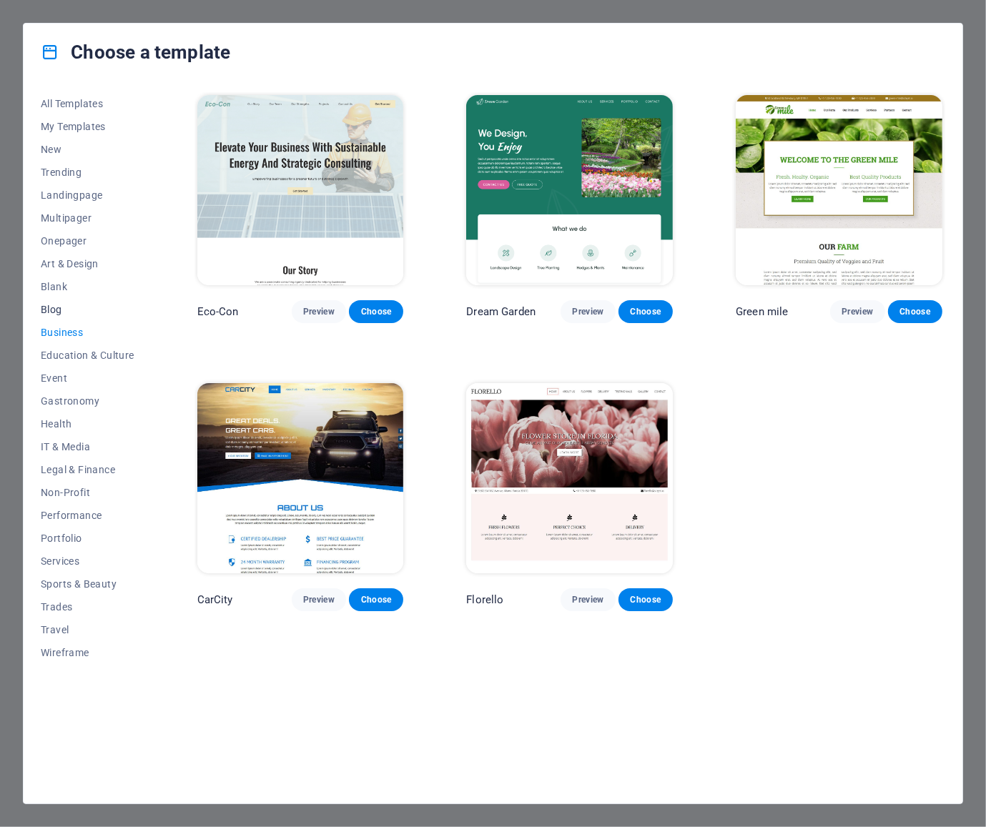
click at [50, 312] on span "Blog" at bounding box center [88, 309] width 94 height 11
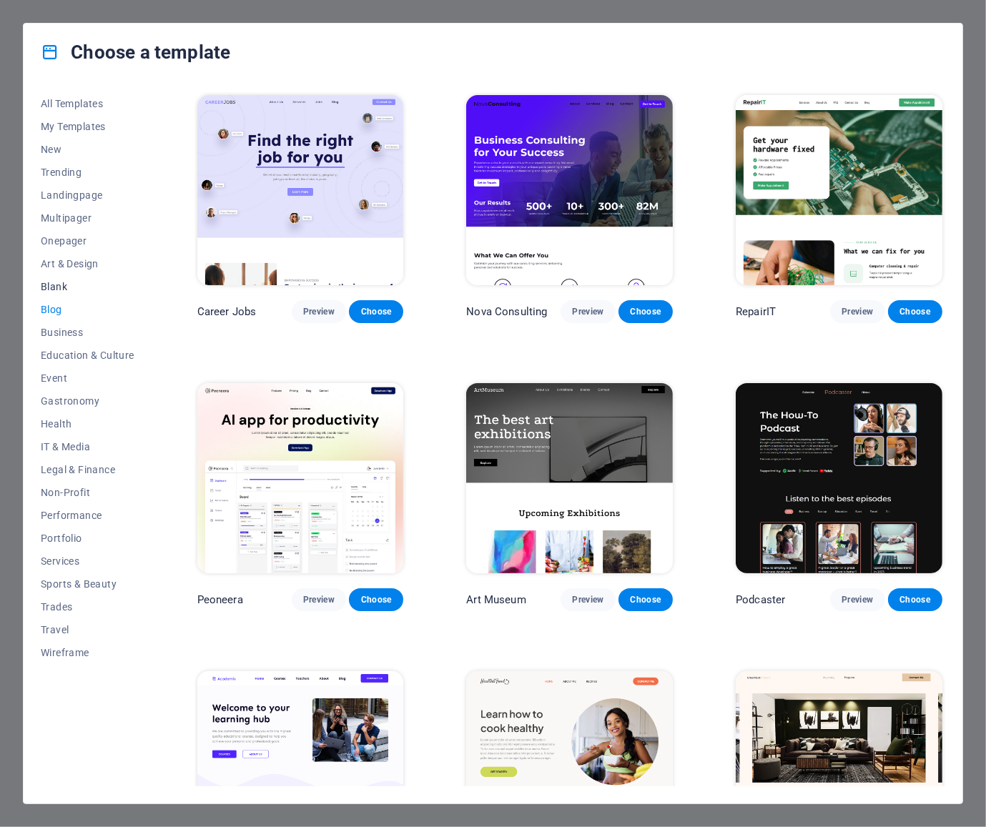
click at [56, 292] on span "Blank" at bounding box center [88, 286] width 94 height 11
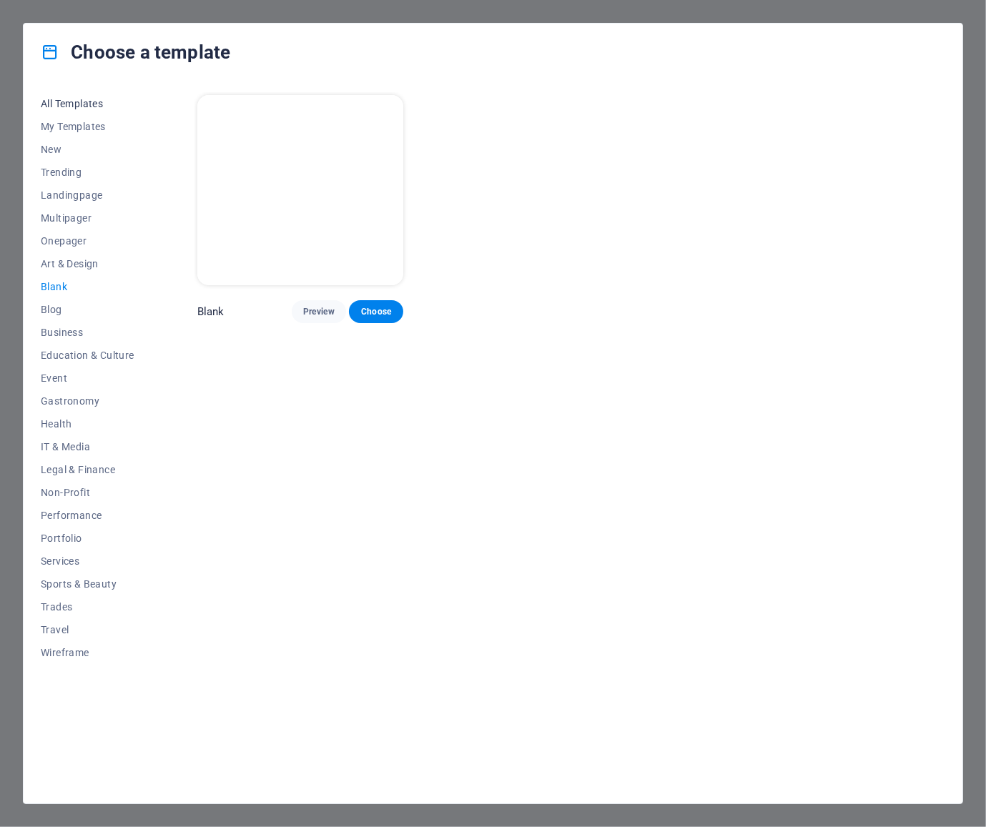
click at [70, 99] on span "All Templates" at bounding box center [88, 103] width 94 height 11
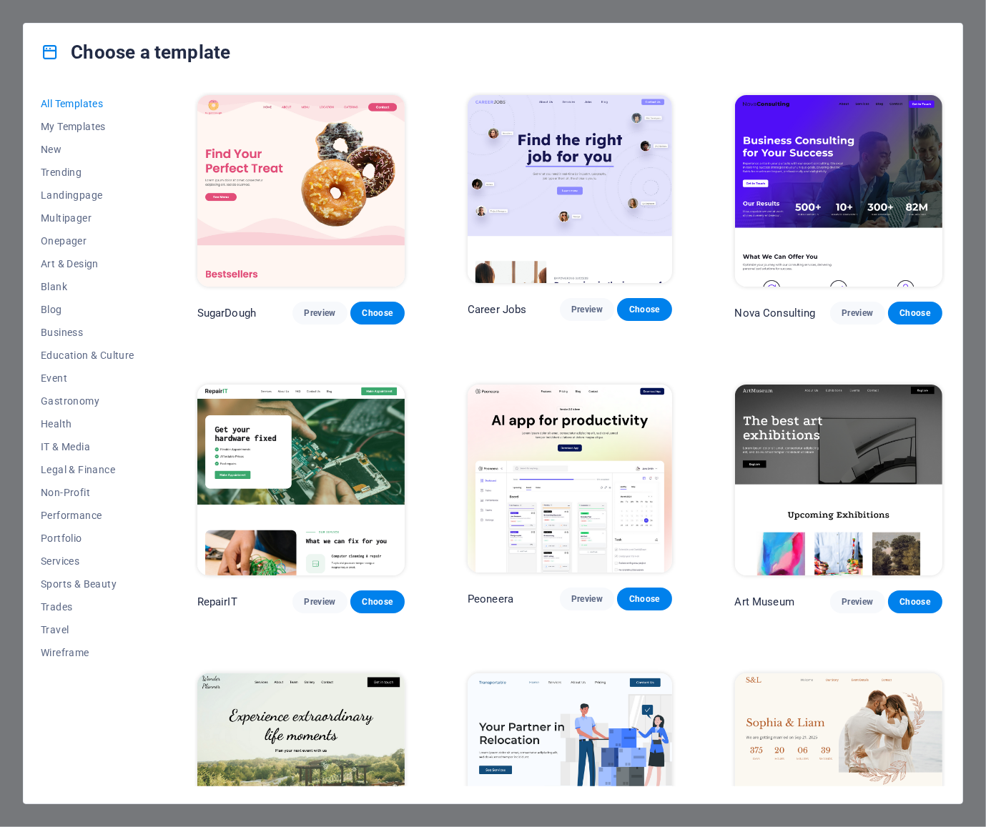
click at [977, 153] on div "Choose a template All Templates My Templates New Trending Landingpage Multipage…" at bounding box center [493, 413] width 986 height 827
click at [41, 714] on div "All Templates My Templates New Trending Landingpage Multipager Onepager Art & D…" at bounding box center [96, 439] width 111 height 694
